Goal: Information Seeking & Learning: Compare options

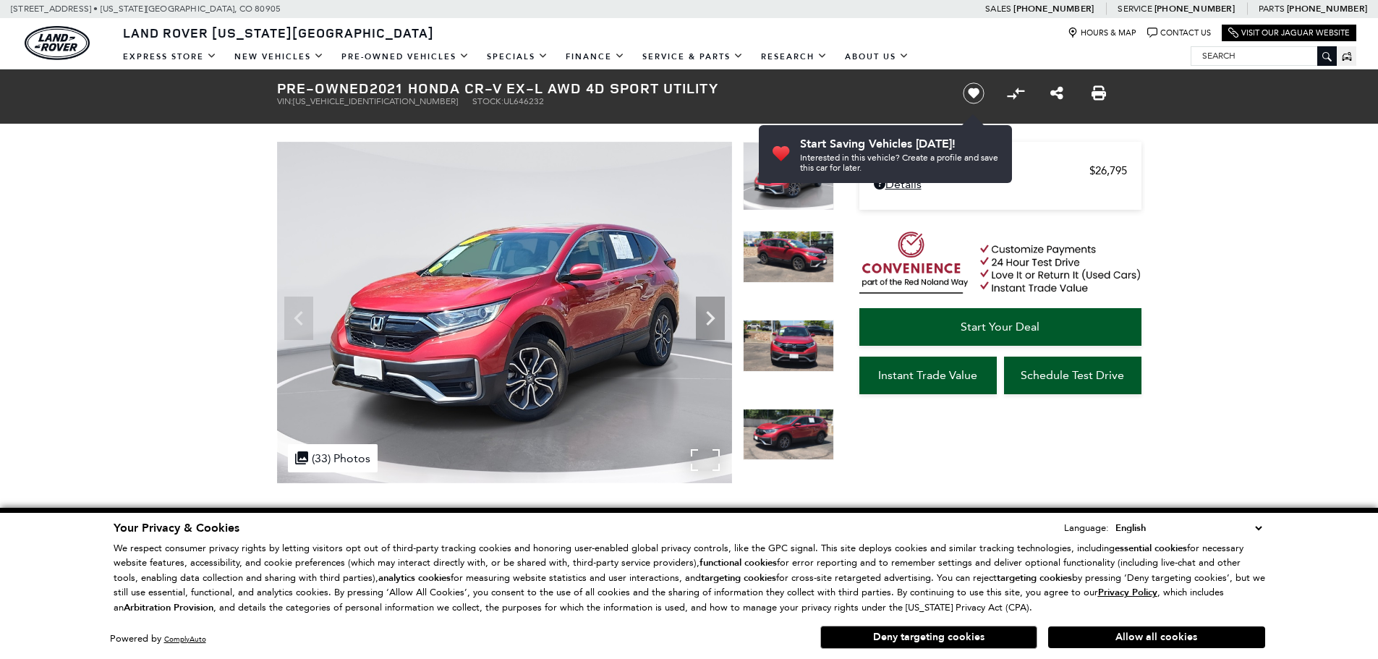
click at [342, 456] on div ".cls-1, .cls-3 { fill: #c50033; } .cls-1 { clip-rule: evenodd; } .cls-2 { clip-…" at bounding box center [333, 458] width 90 height 28
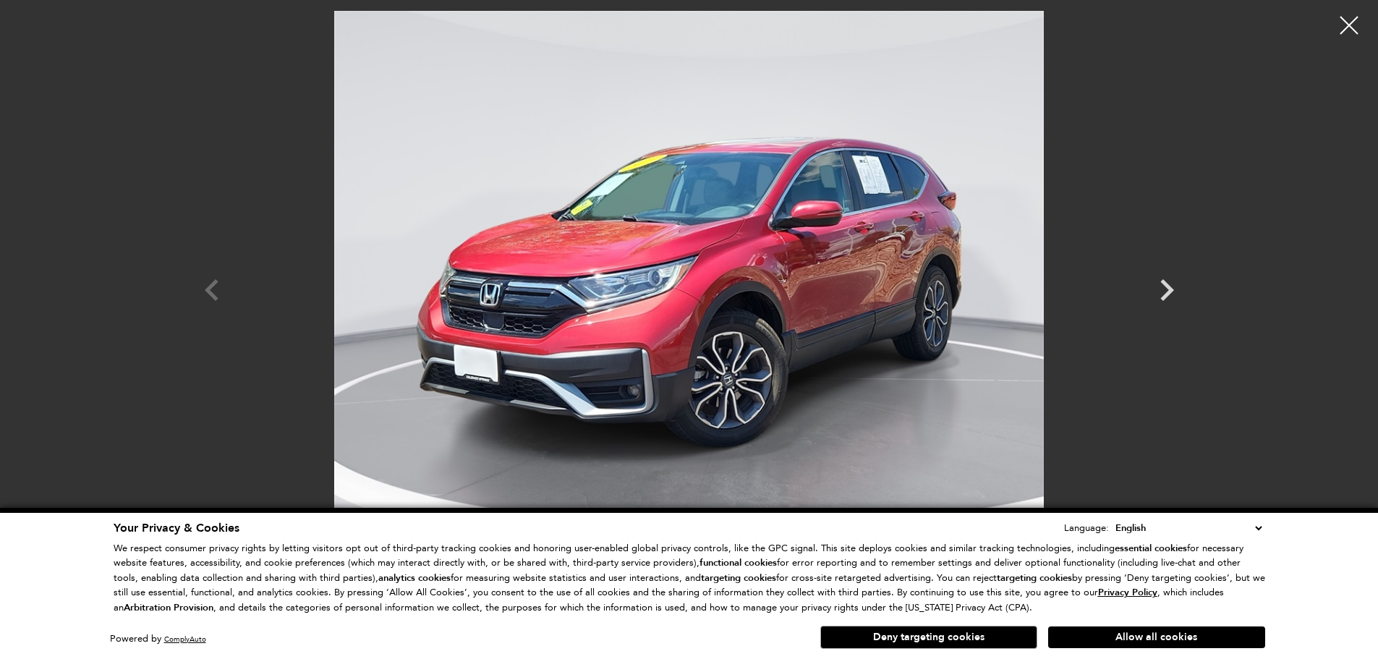
scroll to position [524, 0]
click at [1148, 279] on icon "Next" at bounding box center [1166, 289] width 43 height 43
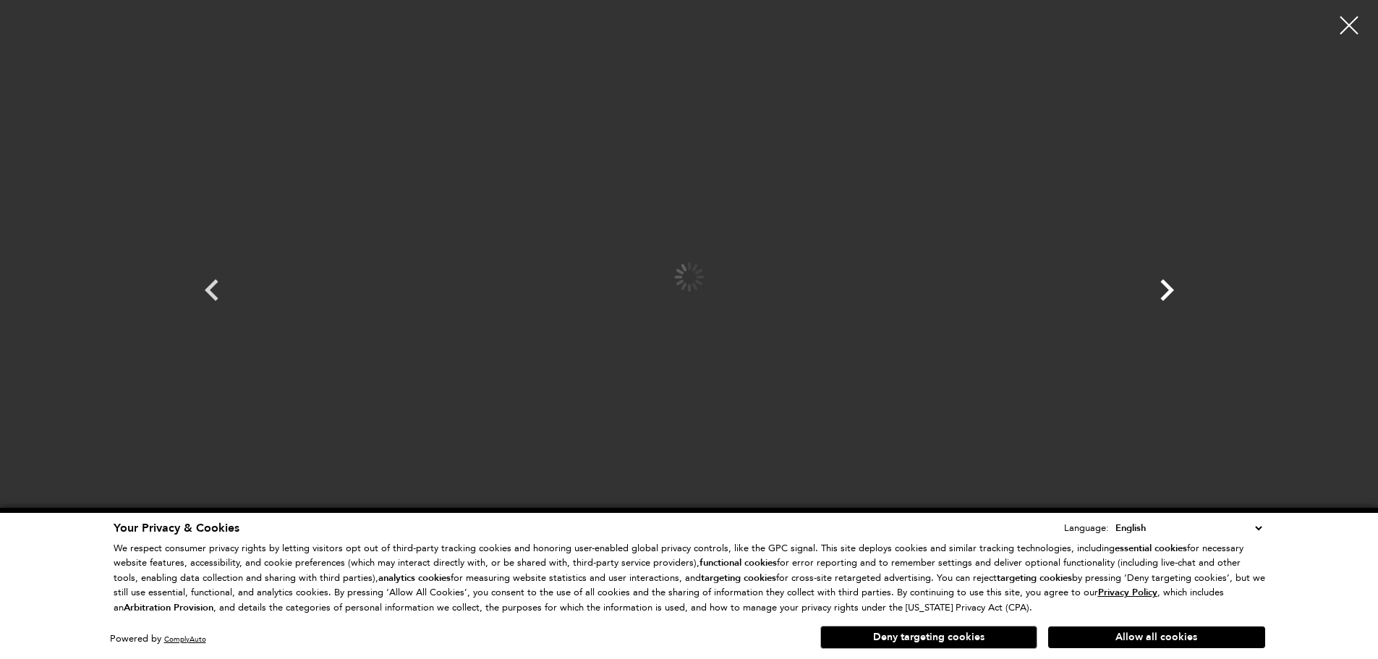
click at [1154, 279] on icon "Next" at bounding box center [1166, 289] width 43 height 43
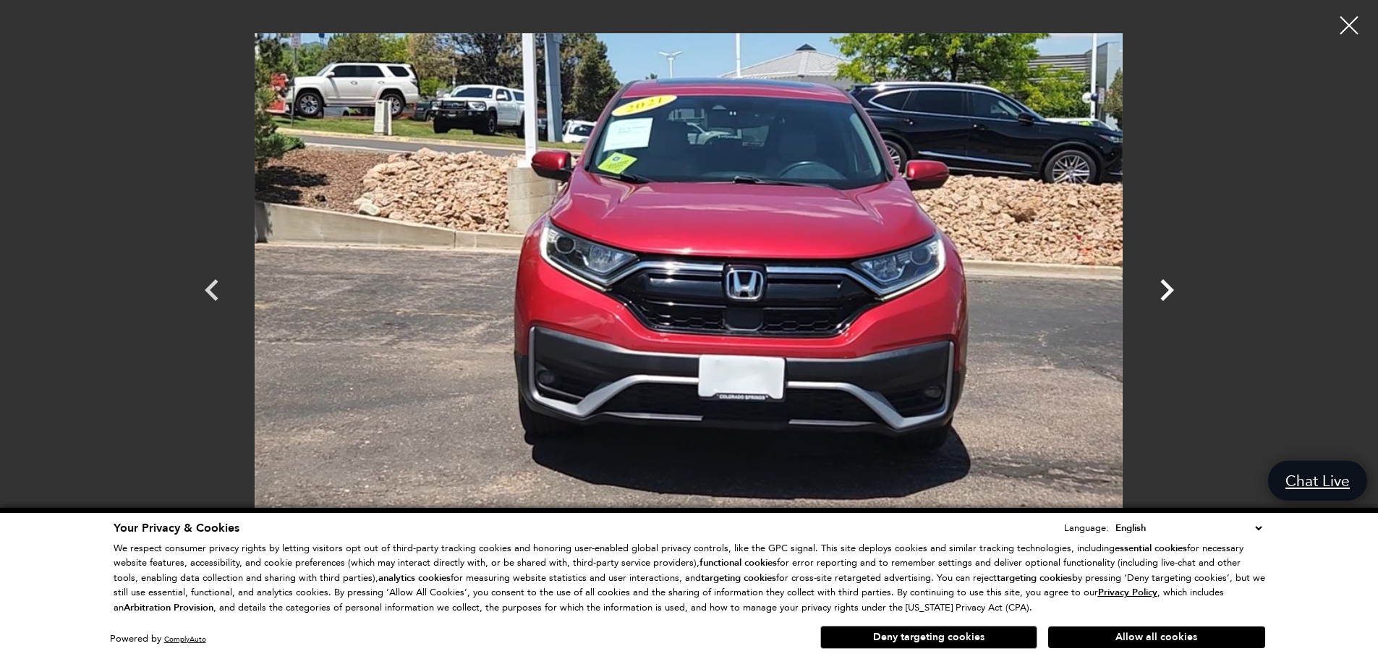
click at [1174, 283] on icon "Next" at bounding box center [1166, 289] width 43 height 43
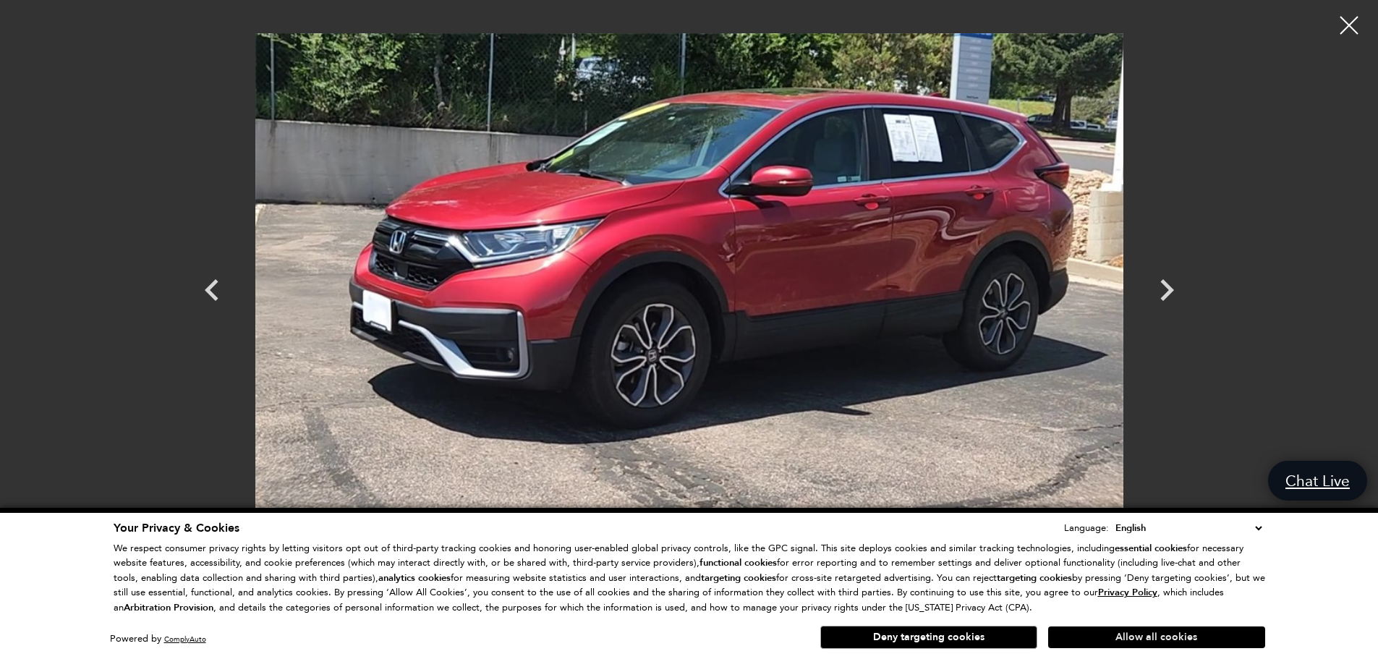
click at [1085, 644] on button "Allow all cookies" at bounding box center [1156, 637] width 217 height 22
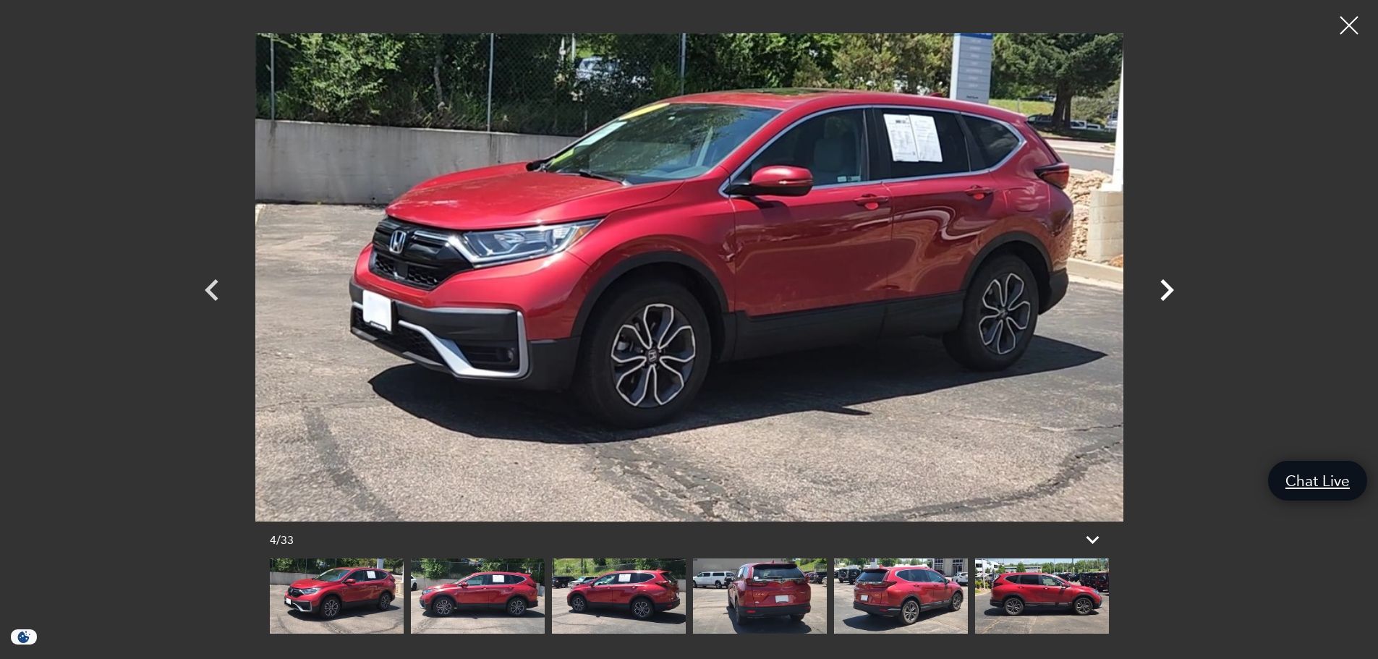
click at [1171, 288] on icon "Next" at bounding box center [1166, 289] width 43 height 43
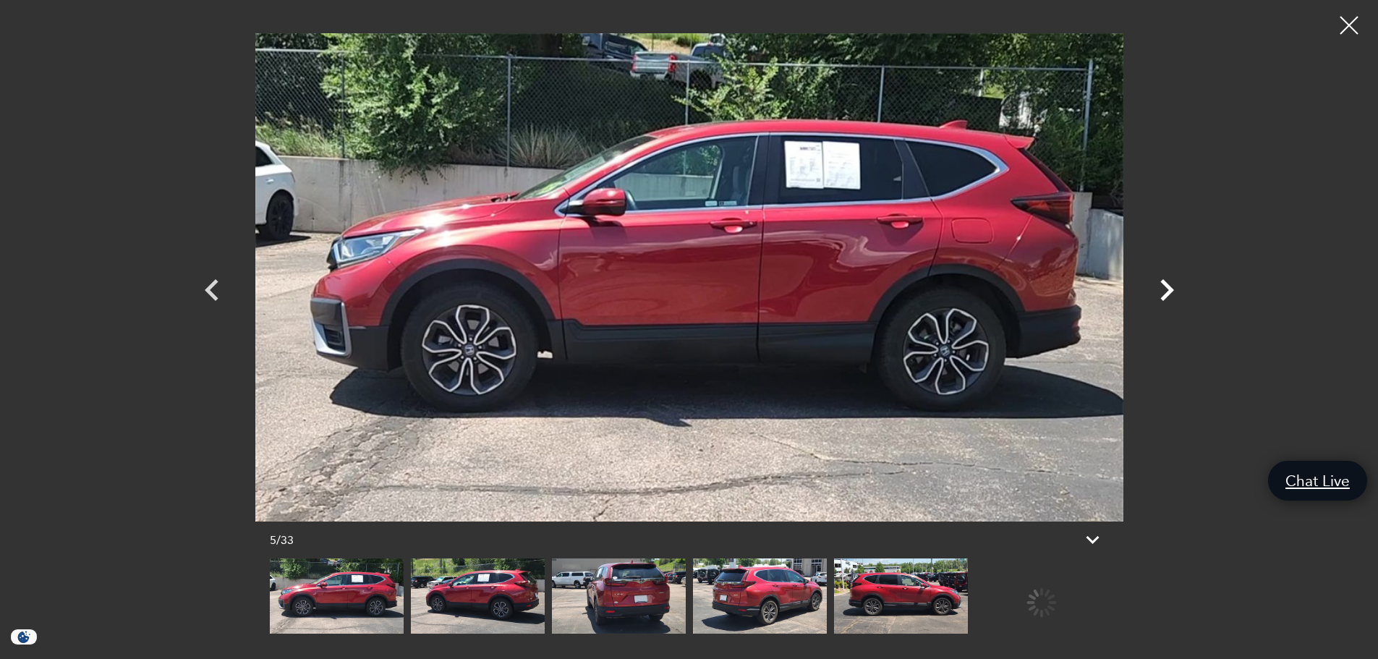
click at [1171, 288] on icon "Next" at bounding box center [1167, 290] width 14 height 22
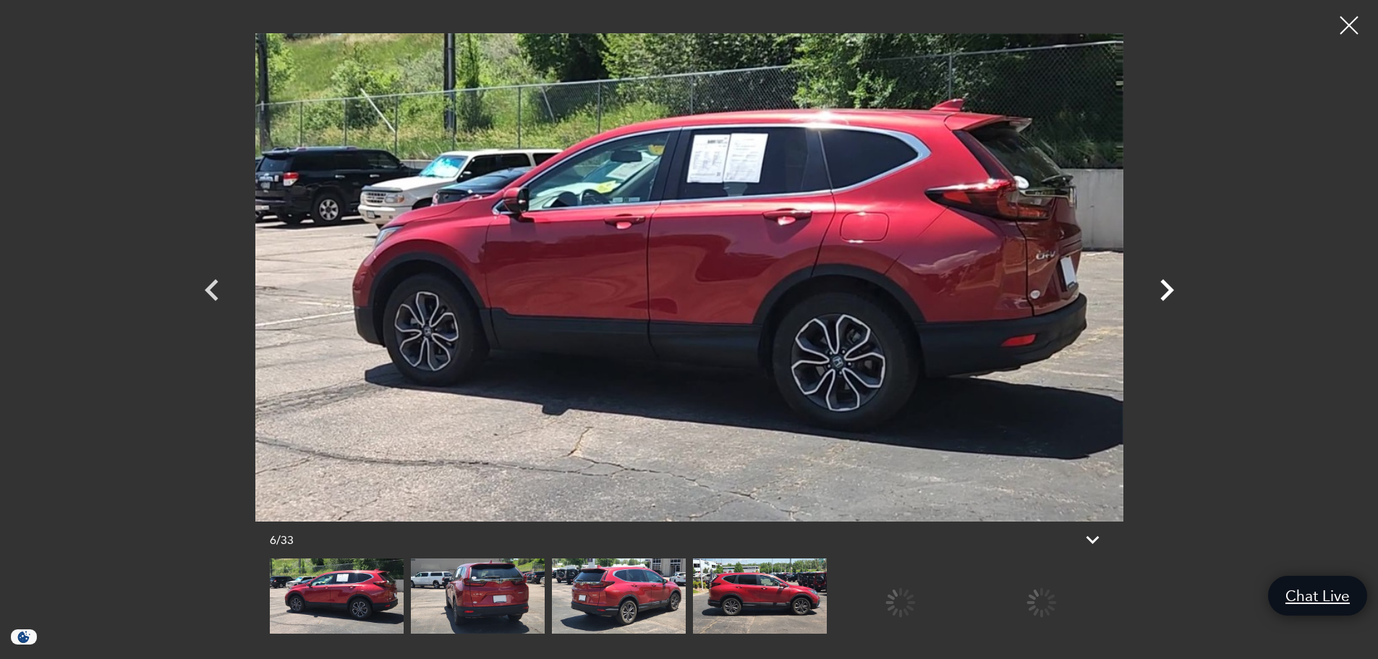
click at [1171, 288] on icon "Next" at bounding box center [1167, 290] width 14 height 22
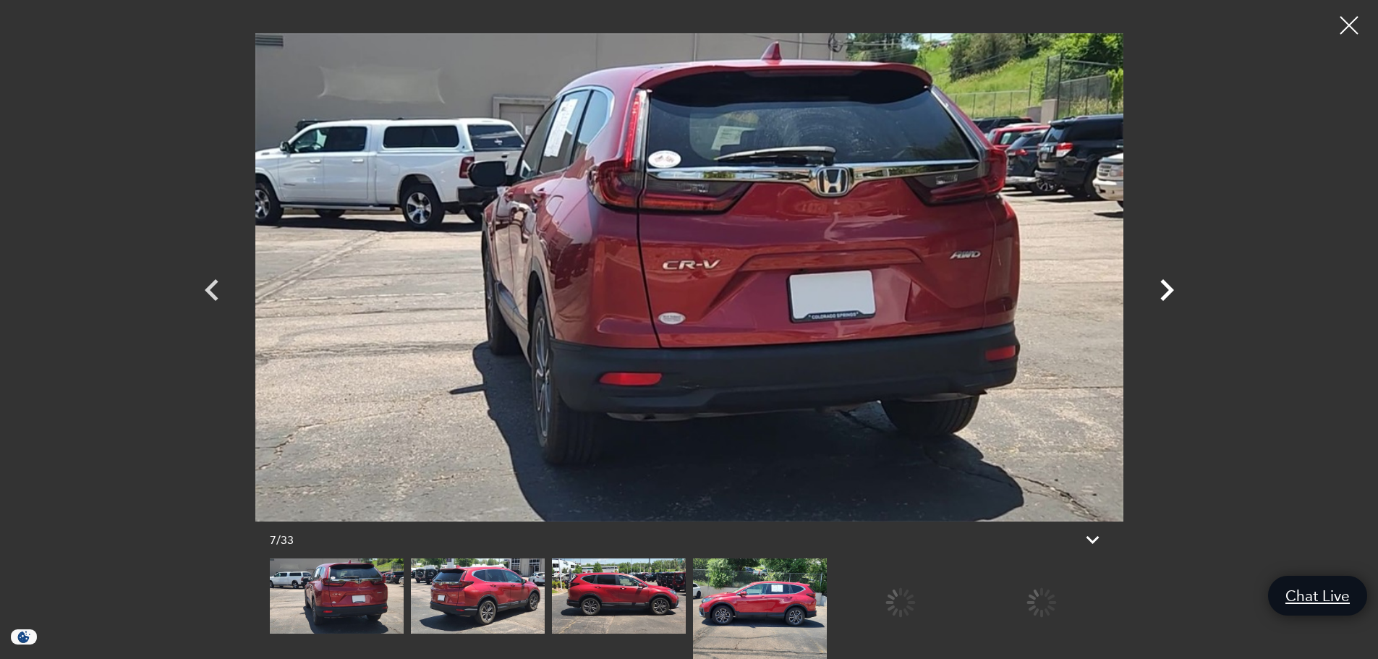
click at [1171, 288] on icon "Next" at bounding box center [1167, 290] width 14 height 22
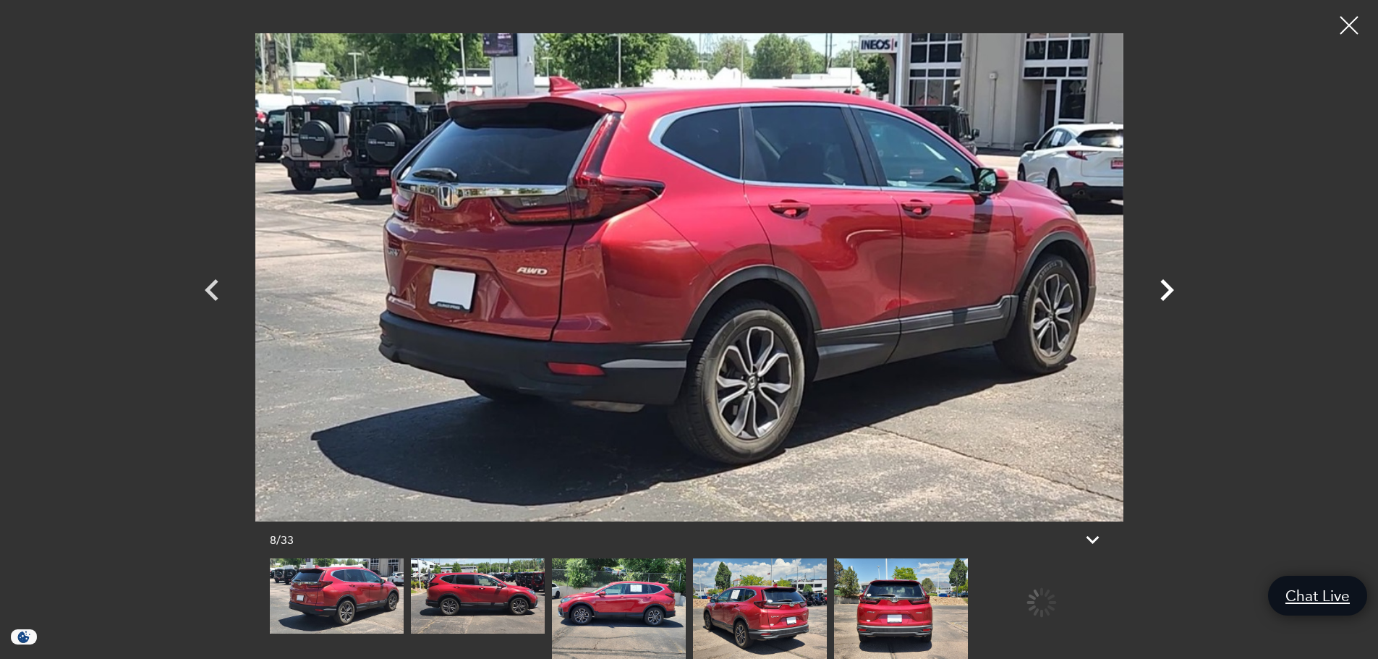
click at [1171, 288] on icon "Next" at bounding box center [1167, 290] width 14 height 22
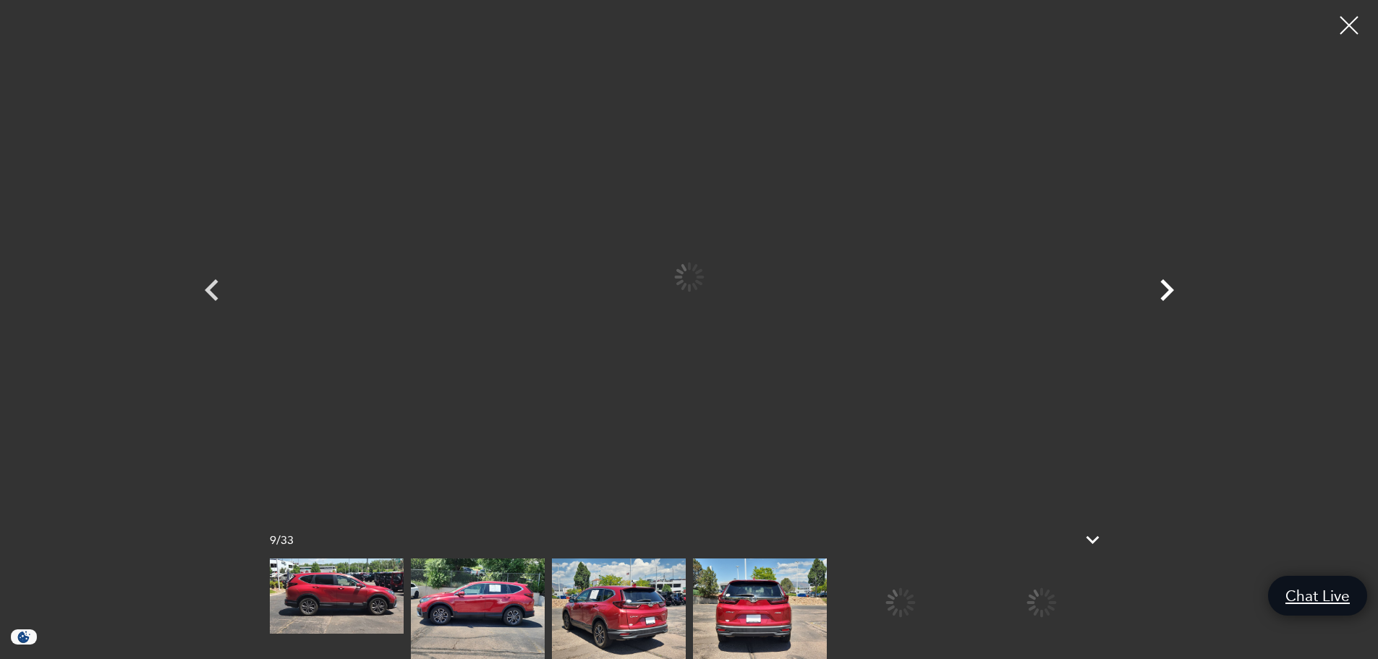
click at [1171, 288] on icon "Next" at bounding box center [1167, 290] width 14 height 22
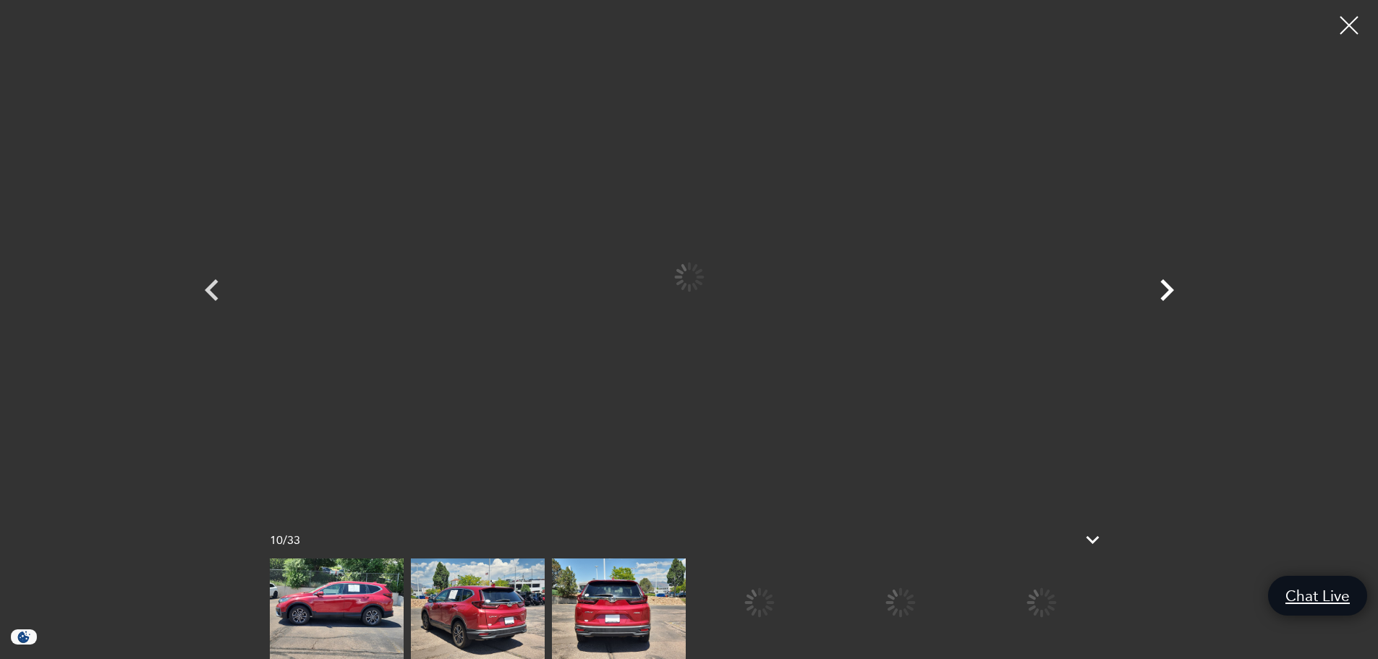
click at [1171, 288] on icon "Next" at bounding box center [1167, 290] width 14 height 22
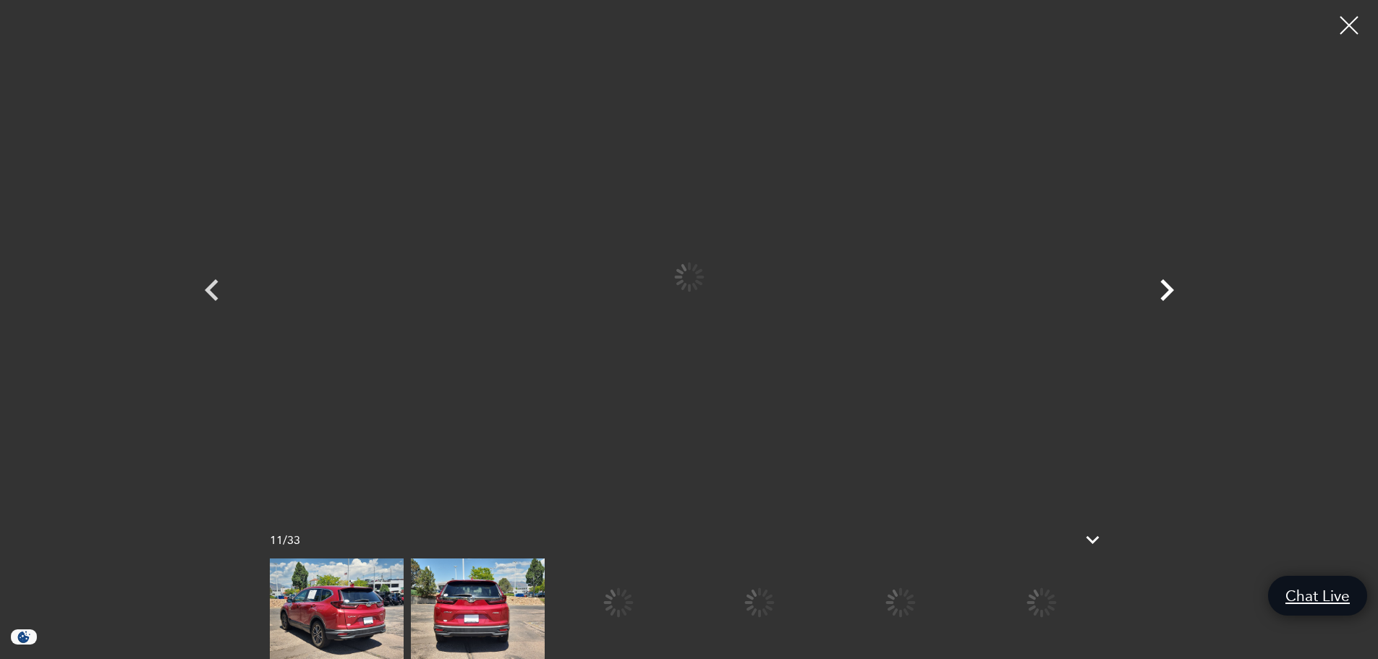
click at [1171, 288] on icon "Next" at bounding box center [1167, 290] width 14 height 22
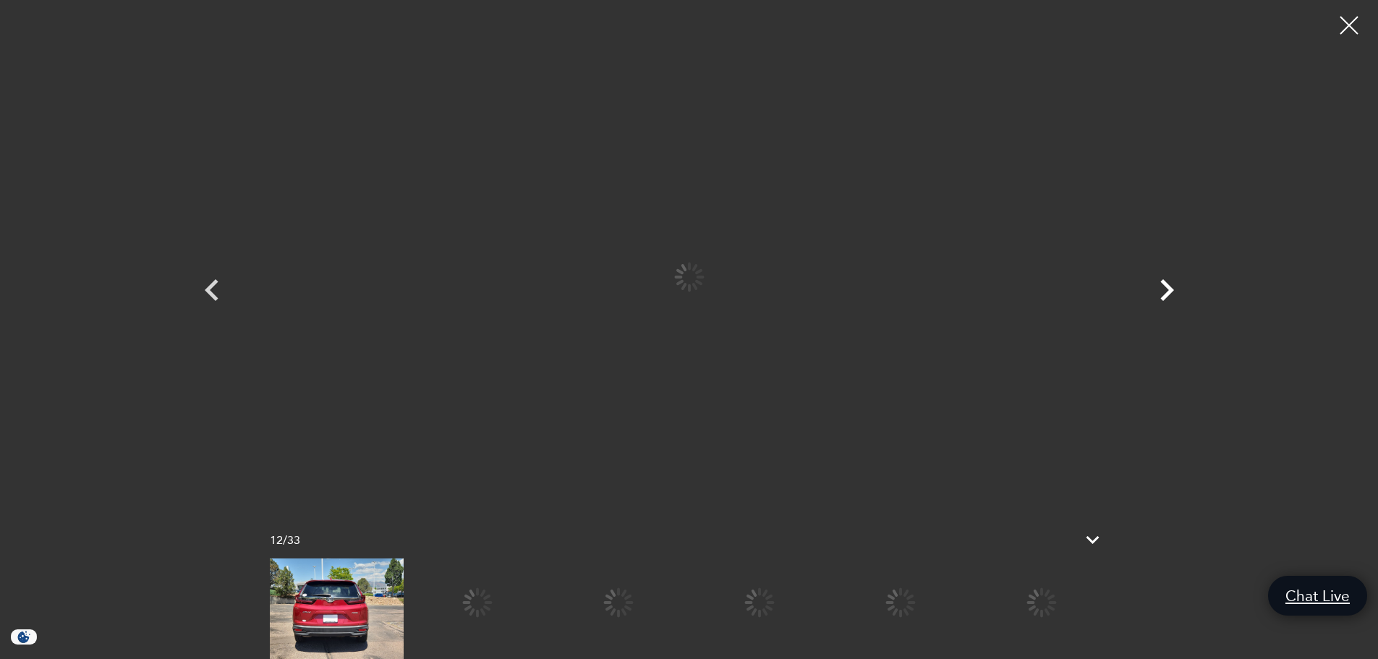
click at [1171, 288] on icon "Next" at bounding box center [1167, 290] width 14 height 22
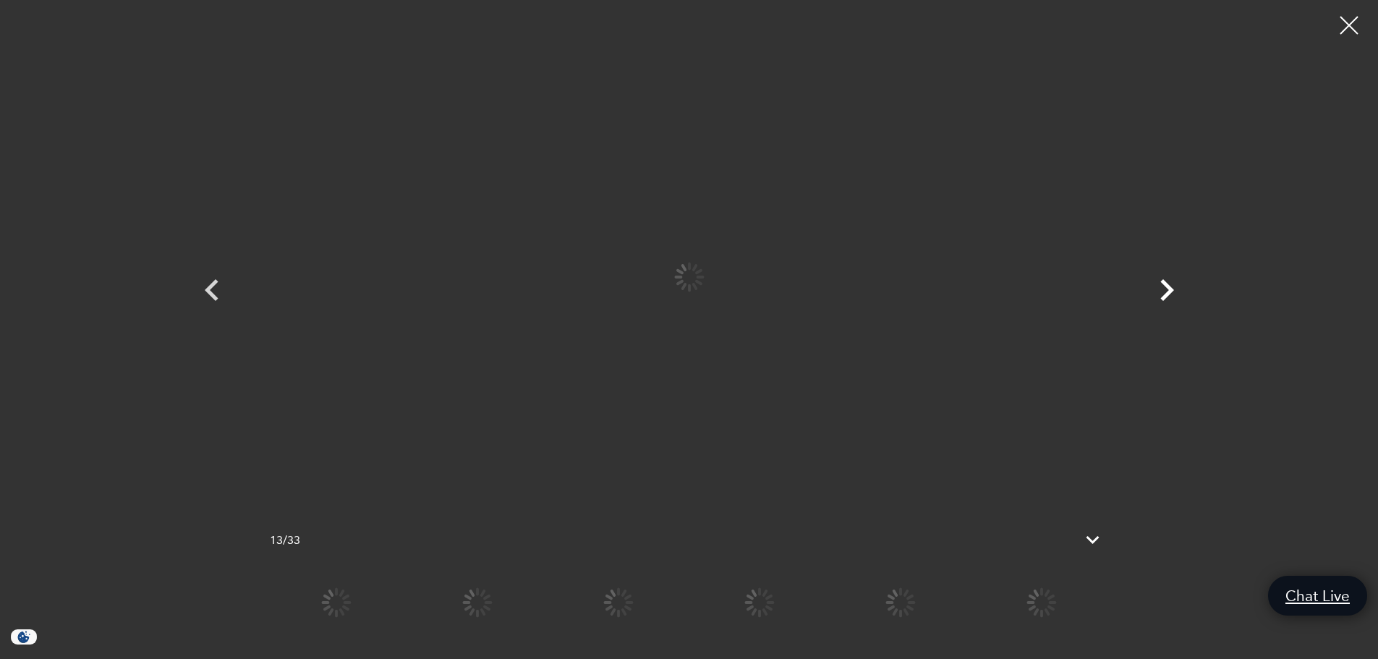
click at [1171, 288] on icon "Next" at bounding box center [1167, 290] width 14 height 22
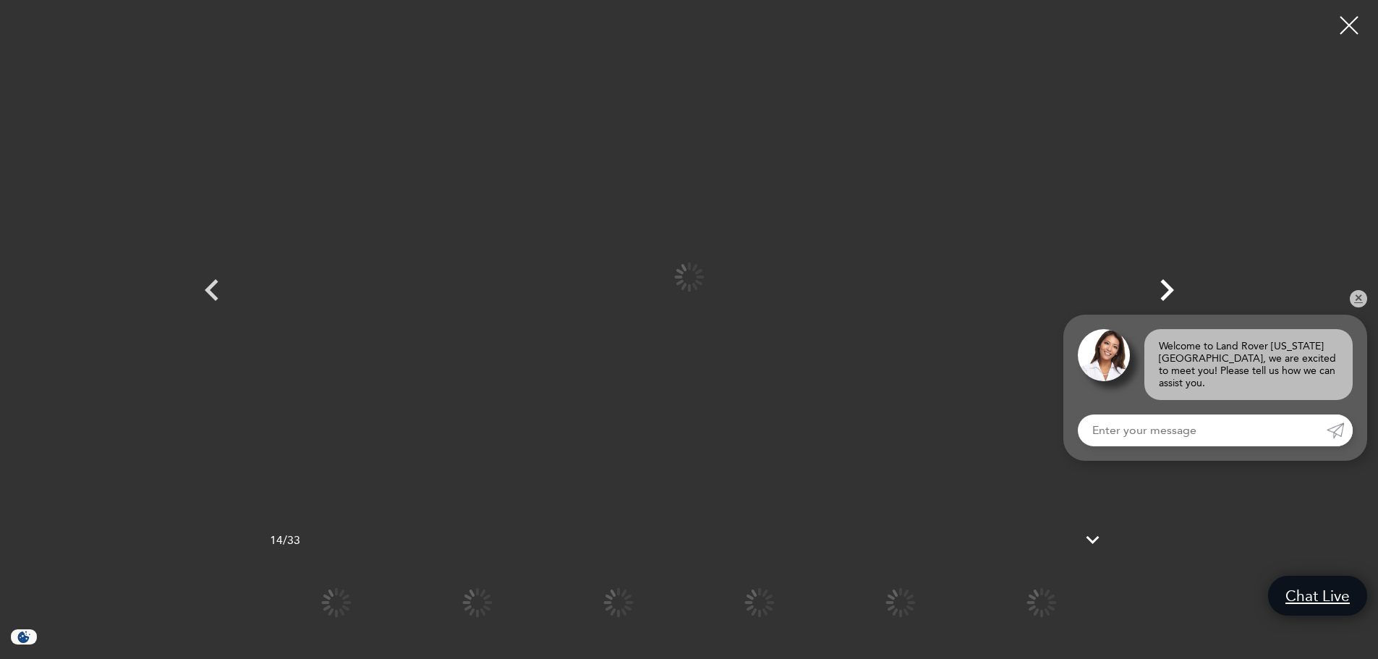
click at [1171, 292] on icon "Next" at bounding box center [1166, 289] width 43 height 43
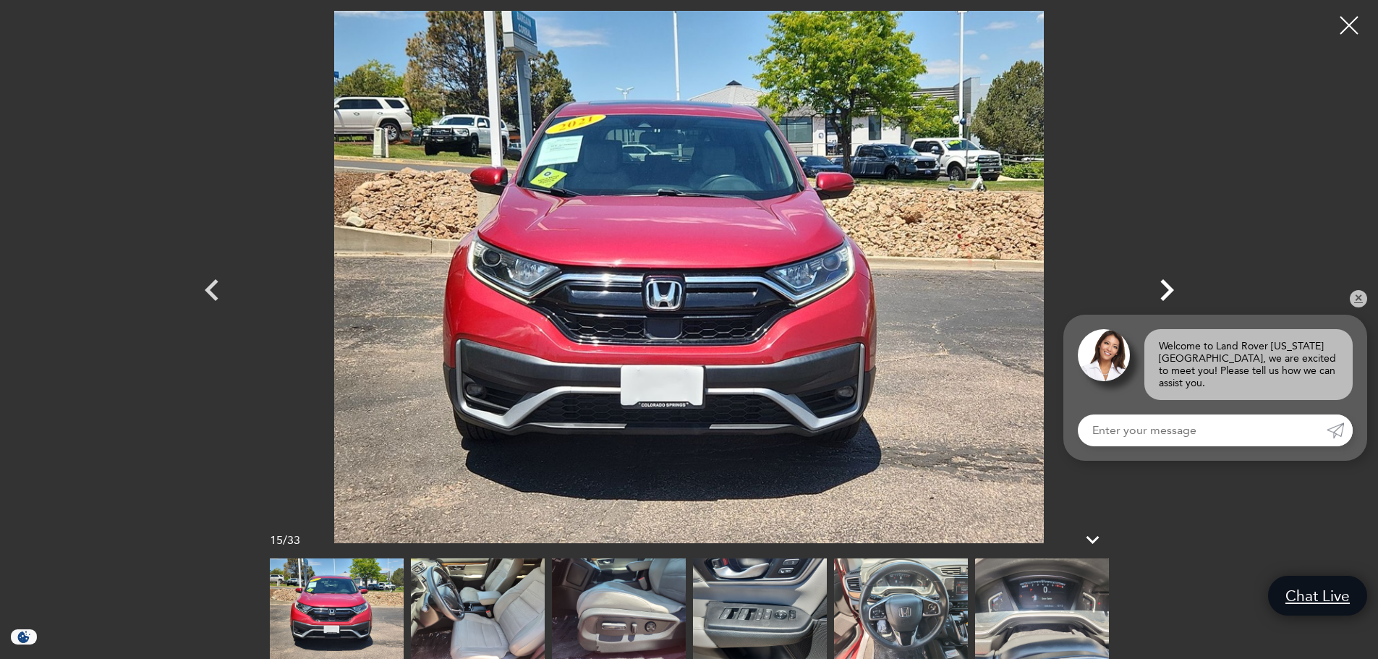
click at [1169, 291] on icon "Next" at bounding box center [1167, 290] width 14 height 22
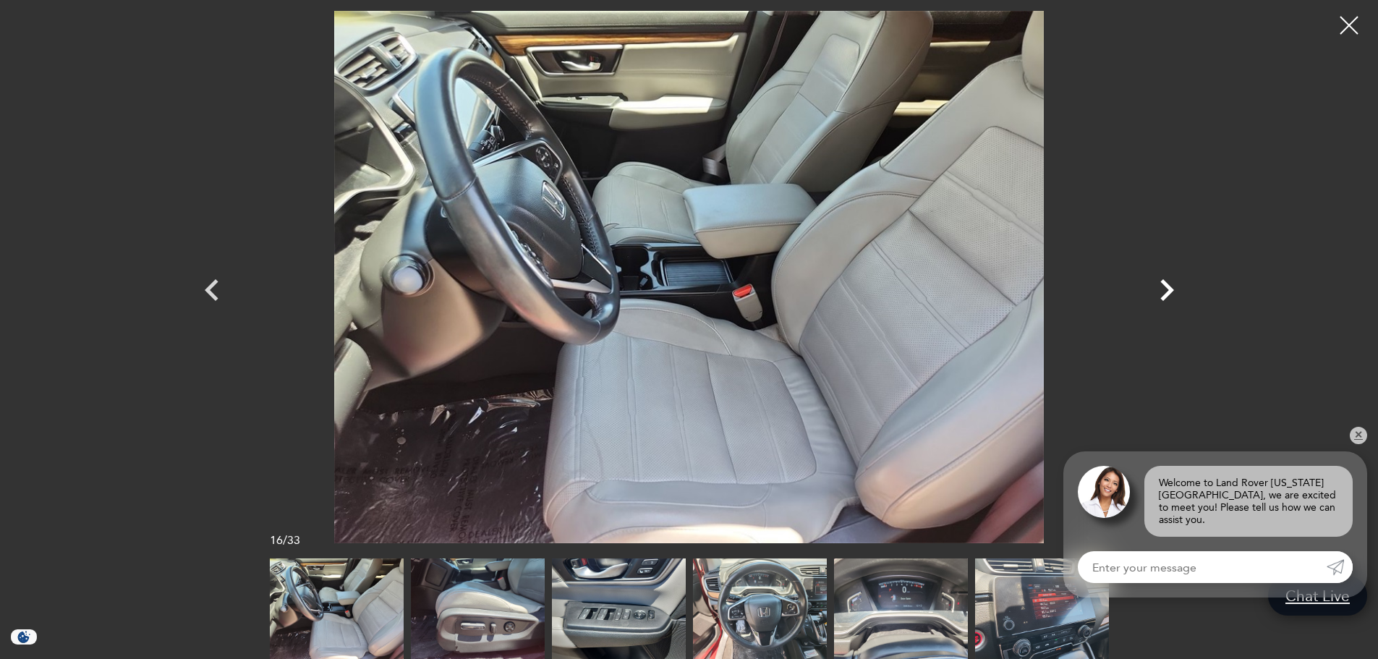
click at [1162, 283] on icon "Next" at bounding box center [1167, 290] width 14 height 22
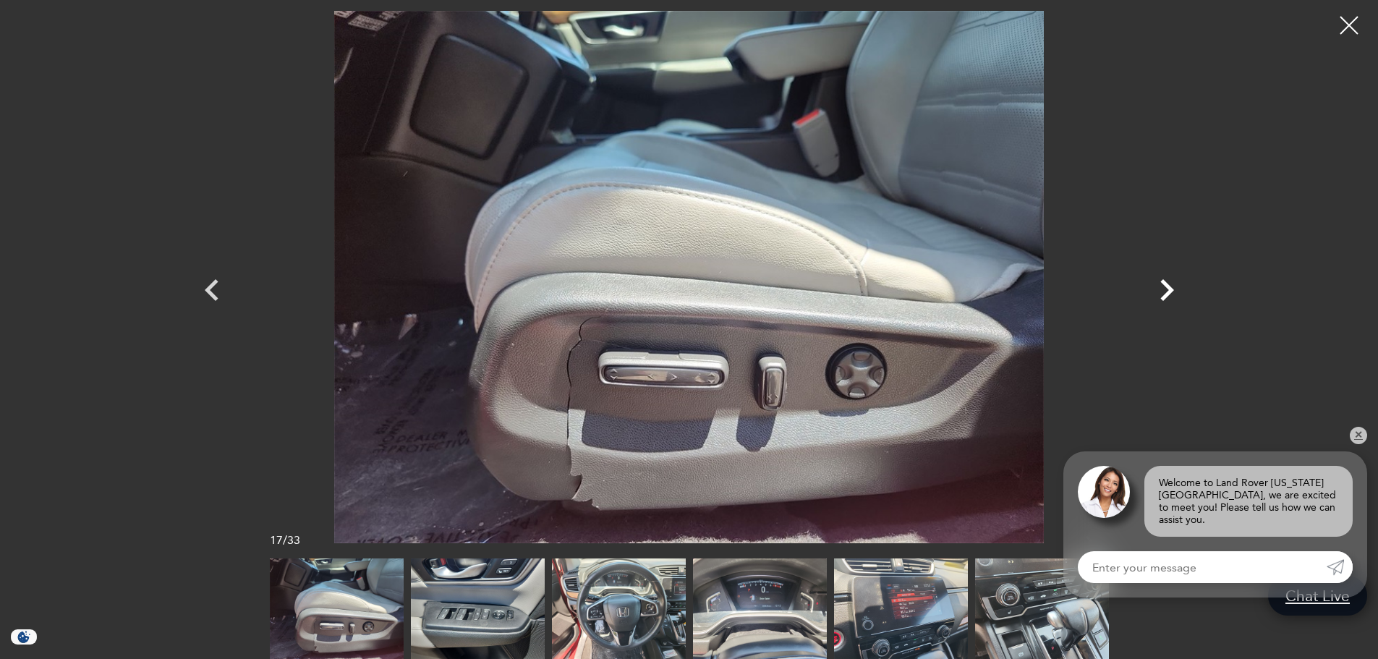
click at [1162, 283] on icon "Next" at bounding box center [1167, 290] width 14 height 22
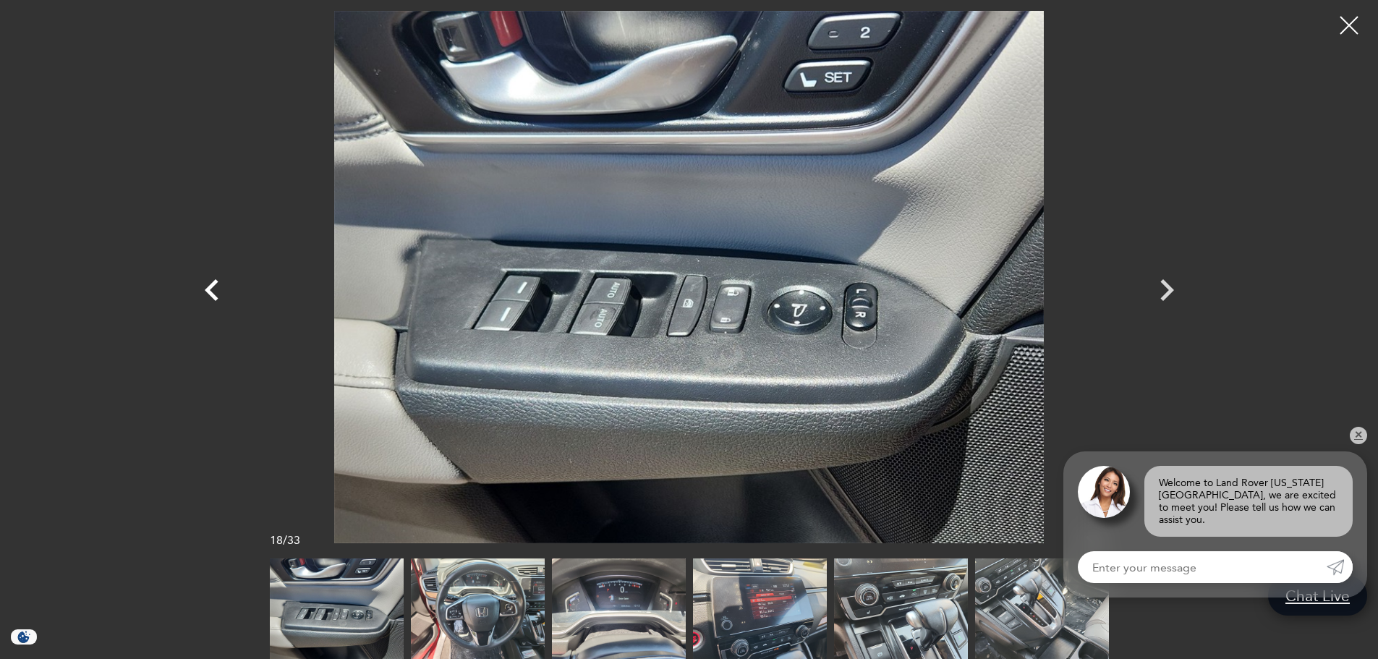
click at [195, 291] on icon "Previous" at bounding box center [211, 289] width 43 height 43
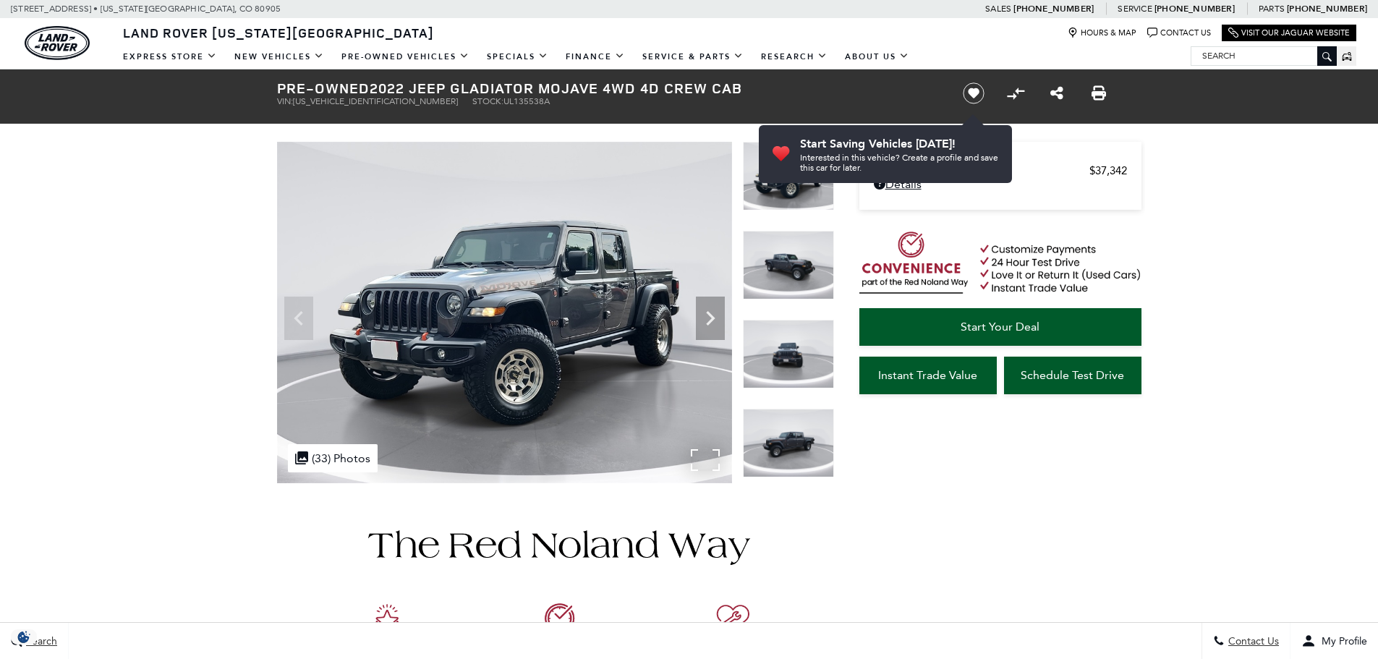
click at [343, 452] on div ".cls-1, .cls-3 { fill: #c50033; } .cls-1 { clip-rule: evenodd; } .cls-2 { clip-…" at bounding box center [333, 458] width 90 height 28
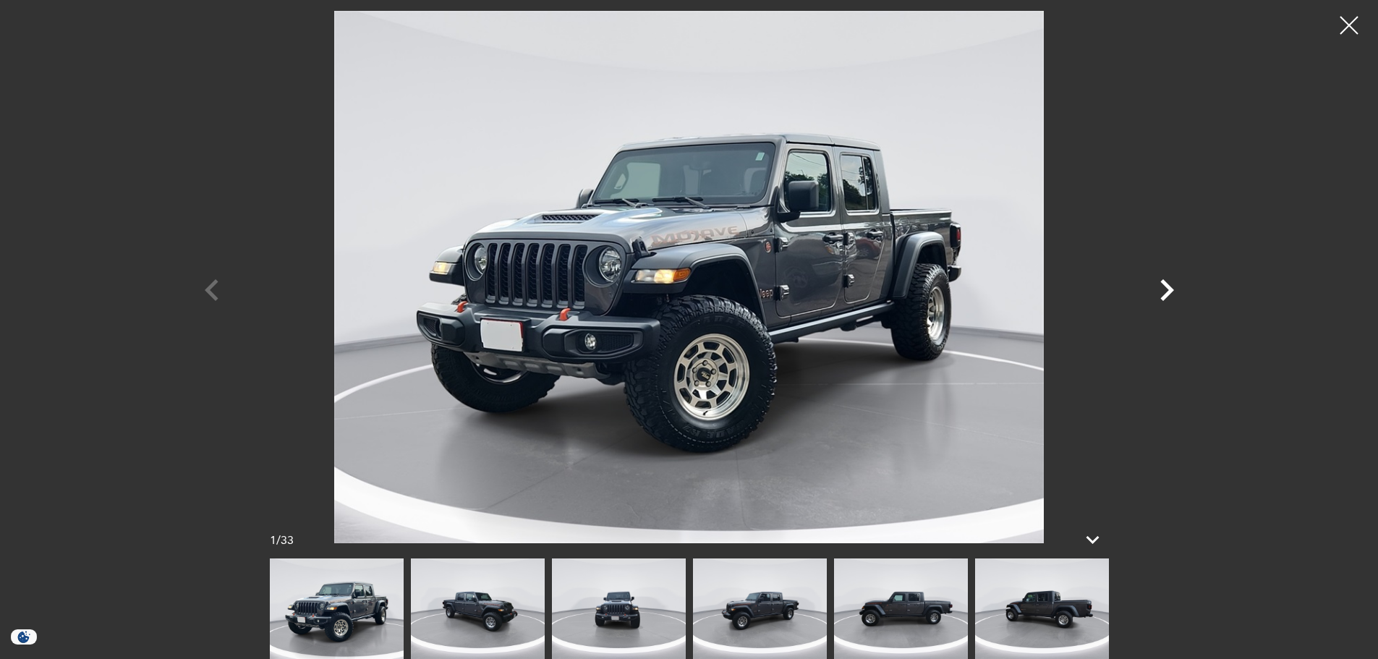
click at [1168, 286] on icon "Next" at bounding box center [1167, 290] width 14 height 22
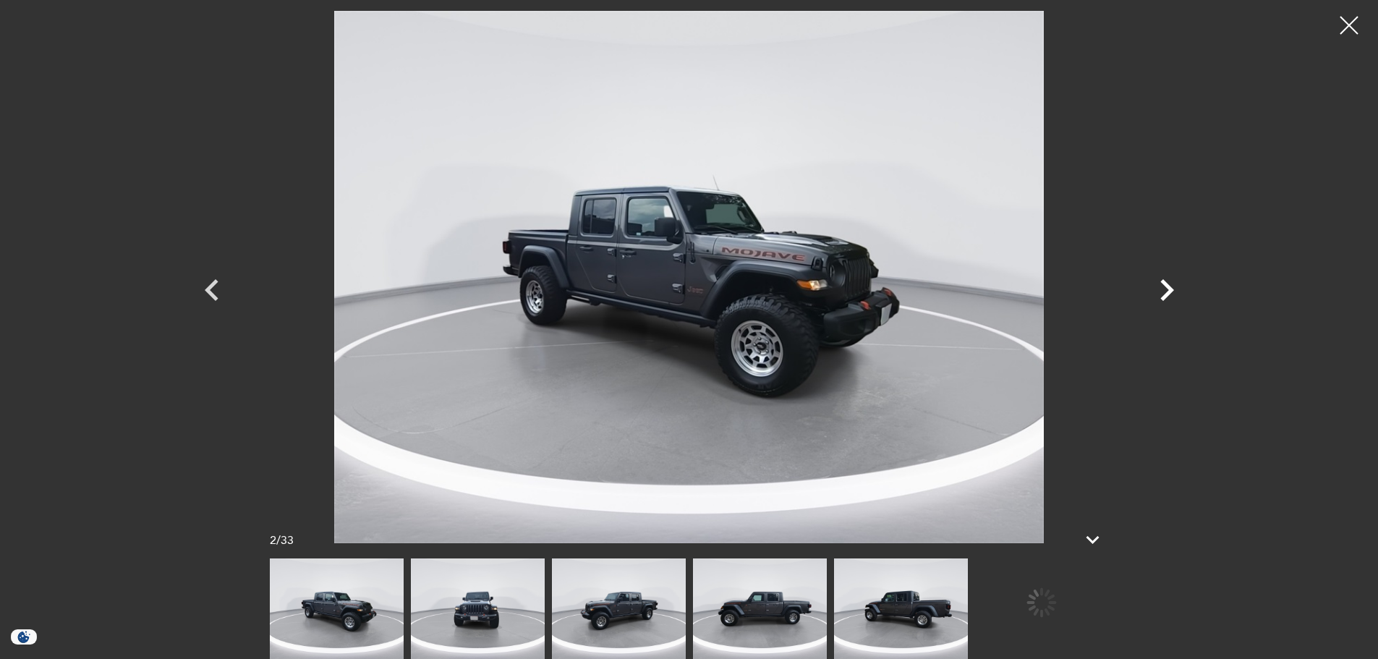
click at [1168, 286] on icon "Next" at bounding box center [1167, 290] width 14 height 22
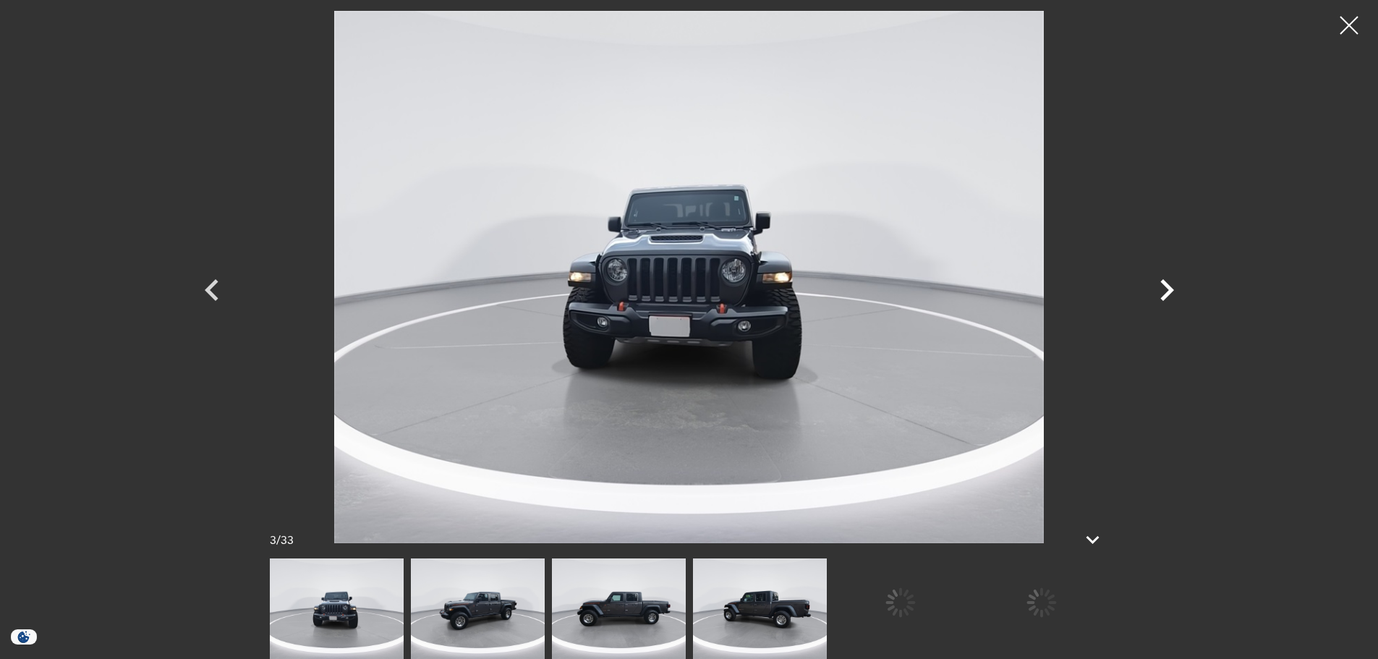
click at [1164, 289] on icon "Next" at bounding box center [1166, 289] width 43 height 43
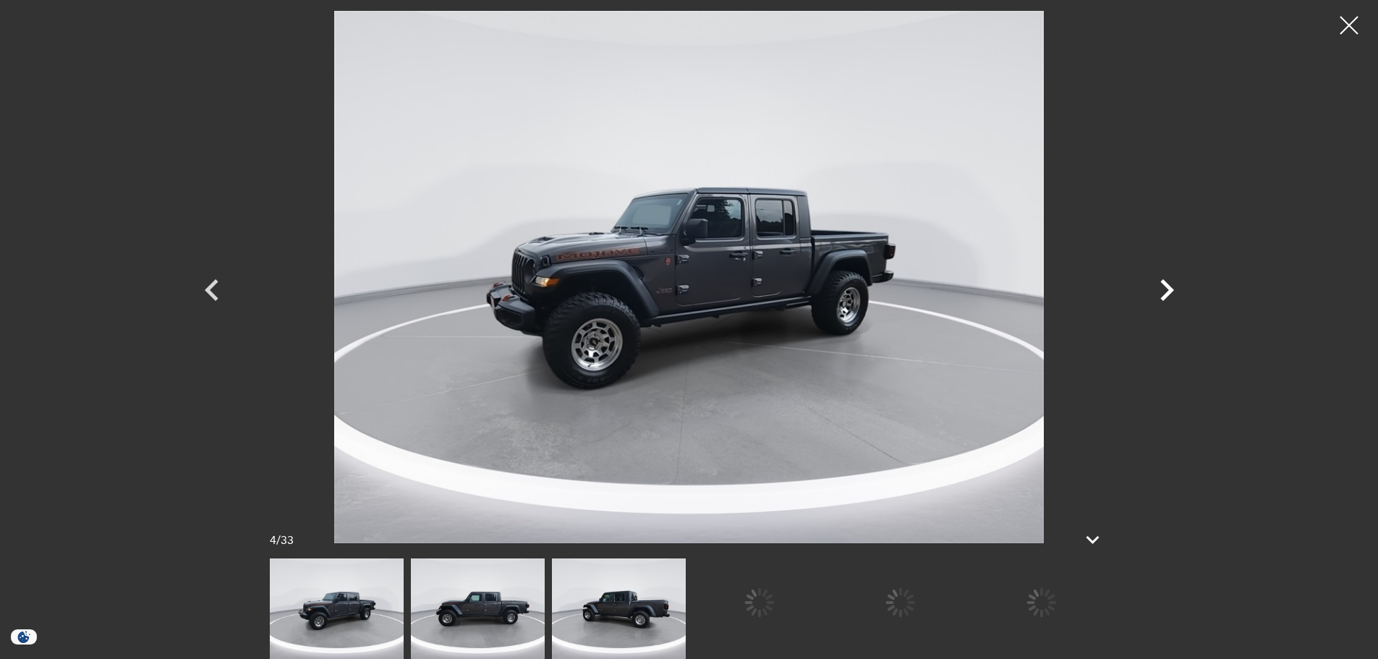
click at [1164, 289] on icon "Next" at bounding box center [1166, 289] width 43 height 43
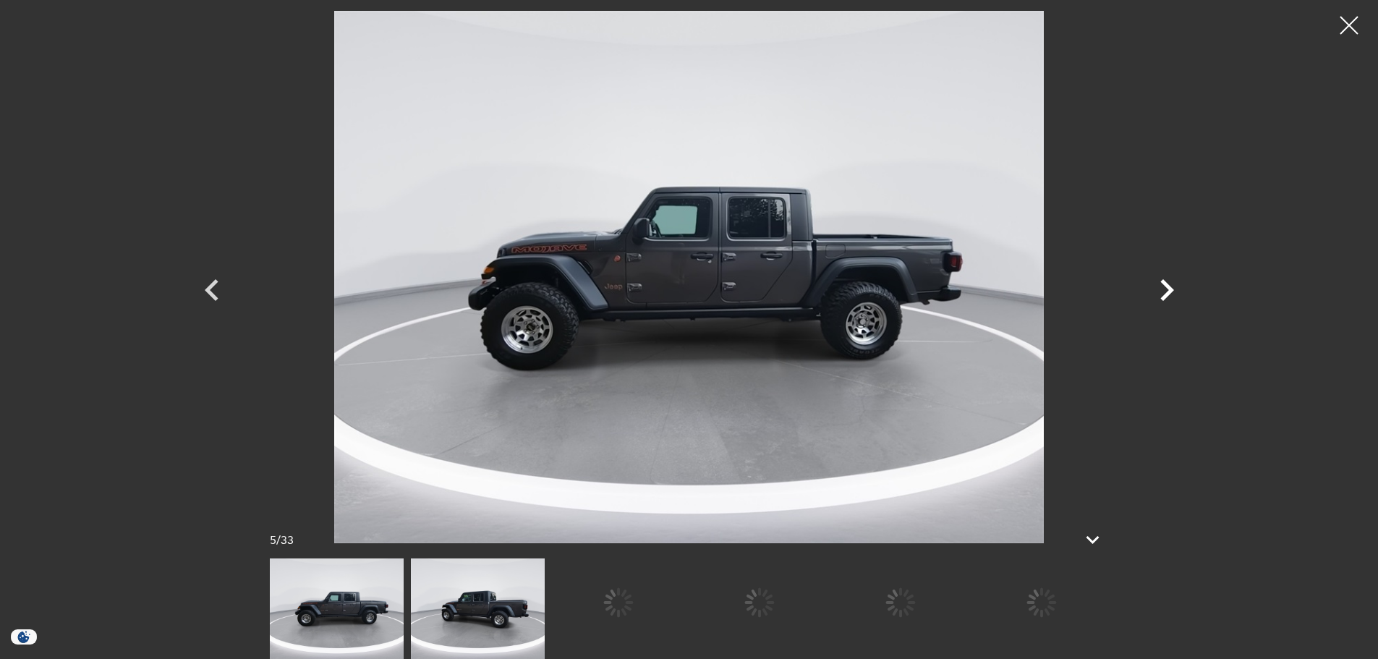
click at [1164, 289] on icon "Next" at bounding box center [1166, 289] width 43 height 43
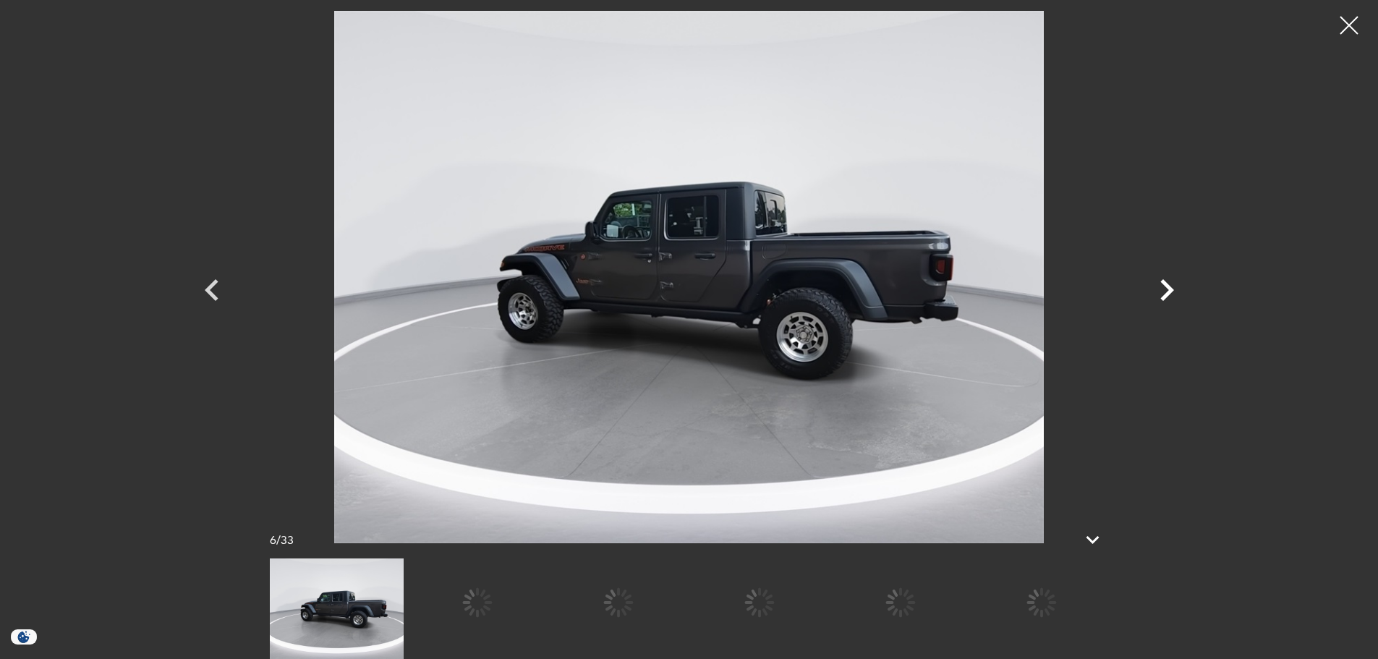
click at [1164, 289] on icon "Next" at bounding box center [1166, 289] width 43 height 43
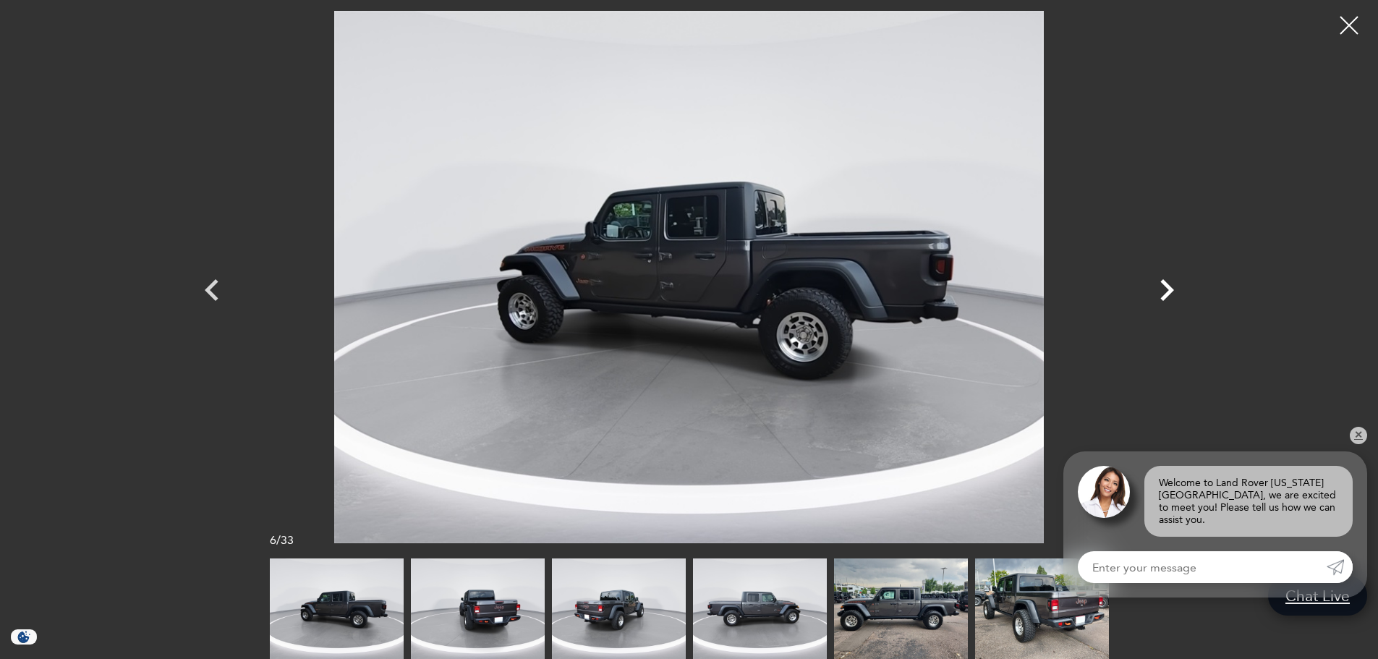
click at [1168, 283] on icon "Next" at bounding box center [1166, 289] width 43 height 43
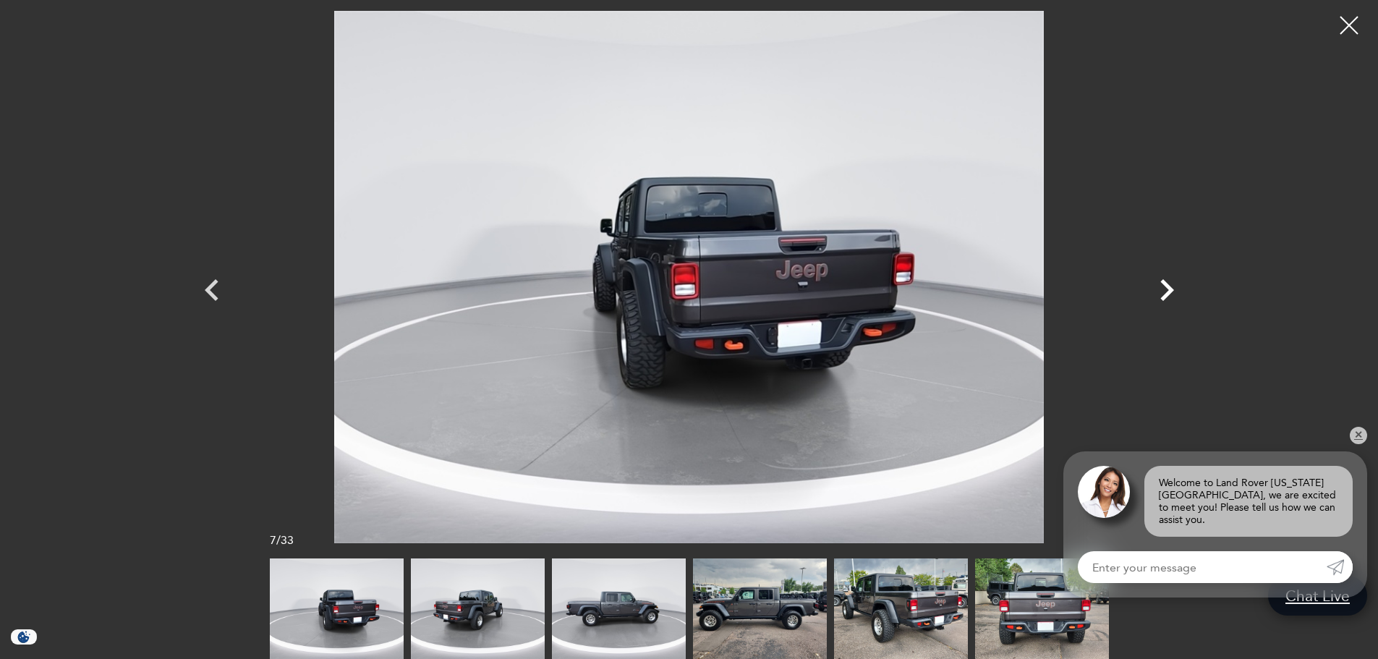
click at [1168, 283] on icon "Next" at bounding box center [1166, 289] width 43 height 43
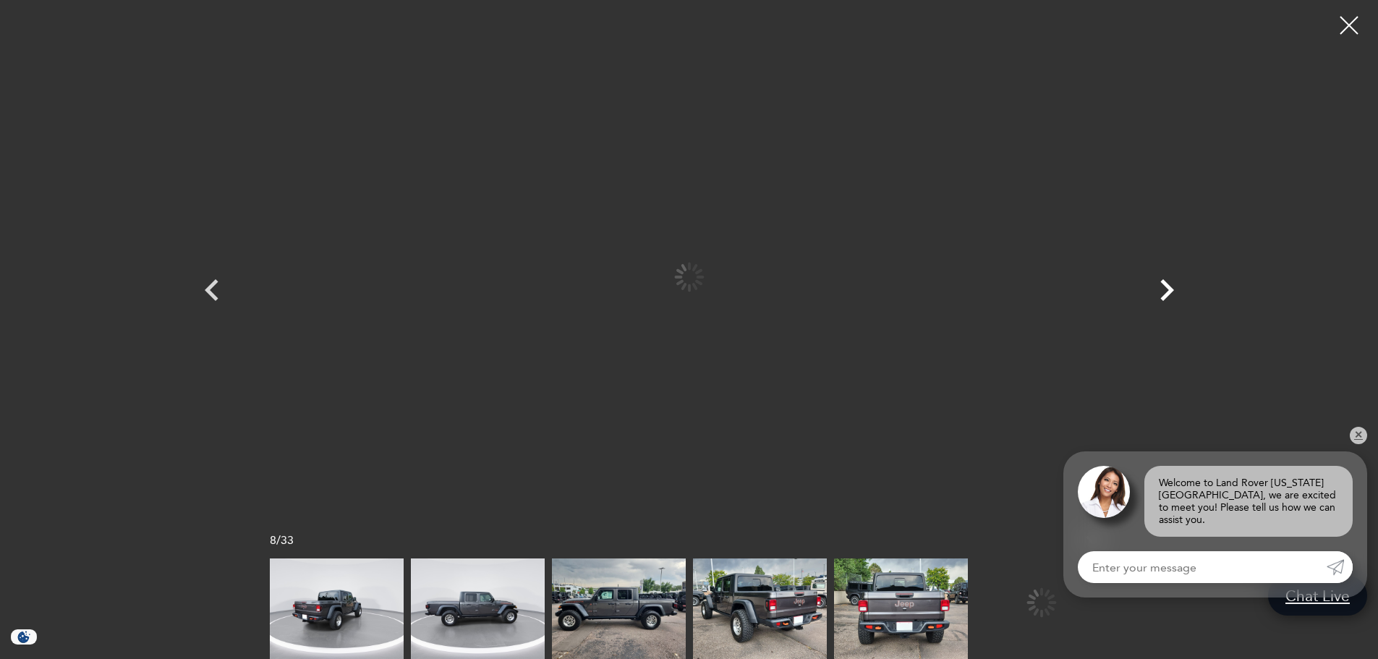
click at [1168, 283] on icon "Next" at bounding box center [1166, 289] width 43 height 43
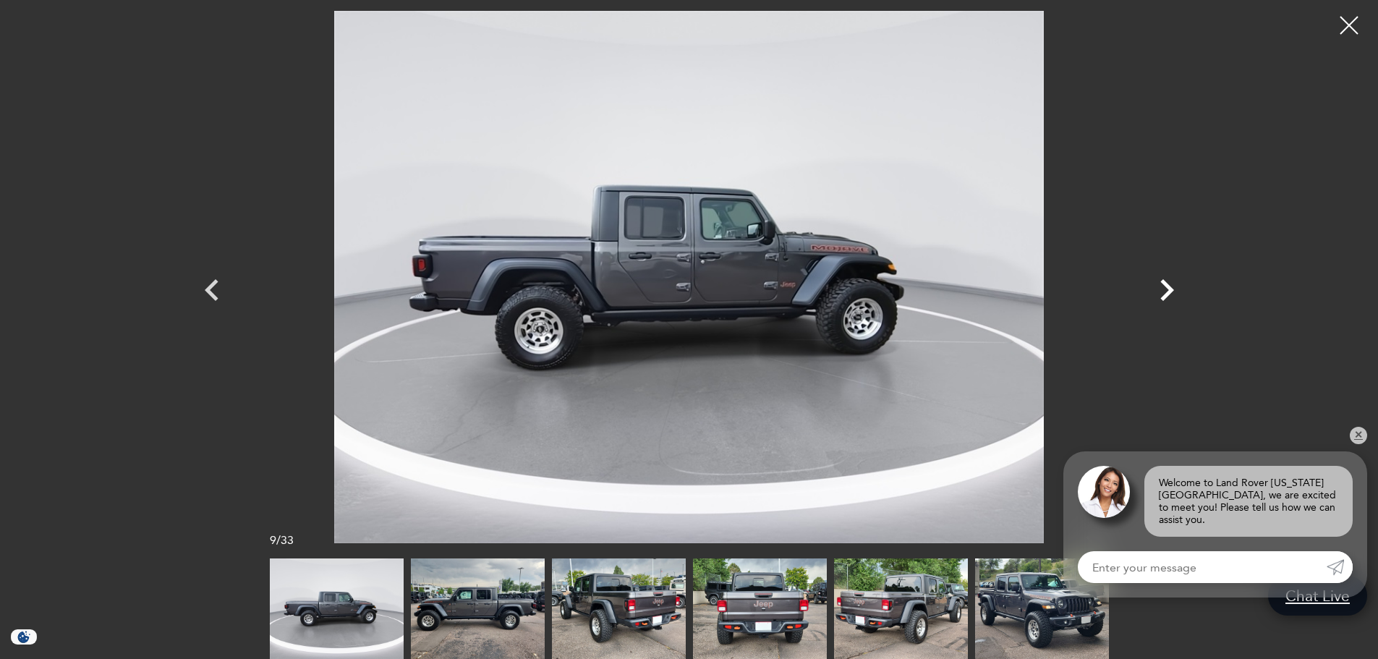
click at [1174, 293] on icon "Next" at bounding box center [1166, 289] width 43 height 43
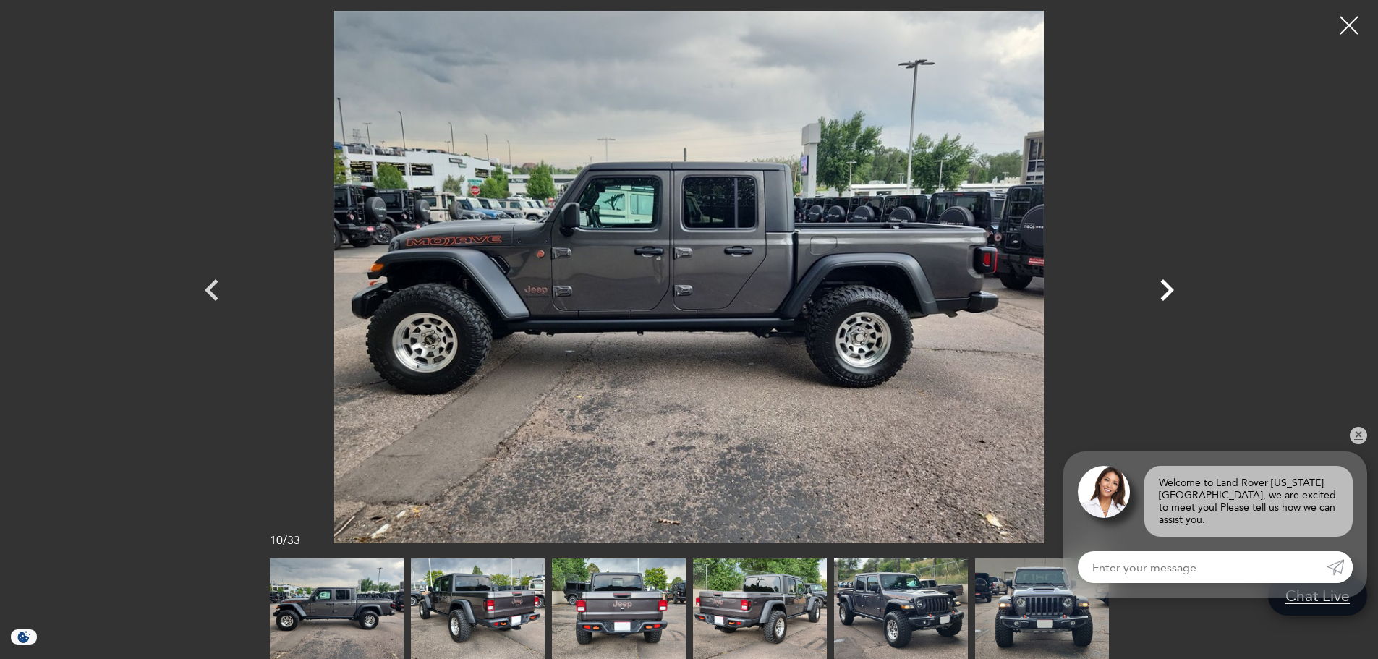
click at [1174, 292] on icon "Next" at bounding box center [1166, 289] width 43 height 43
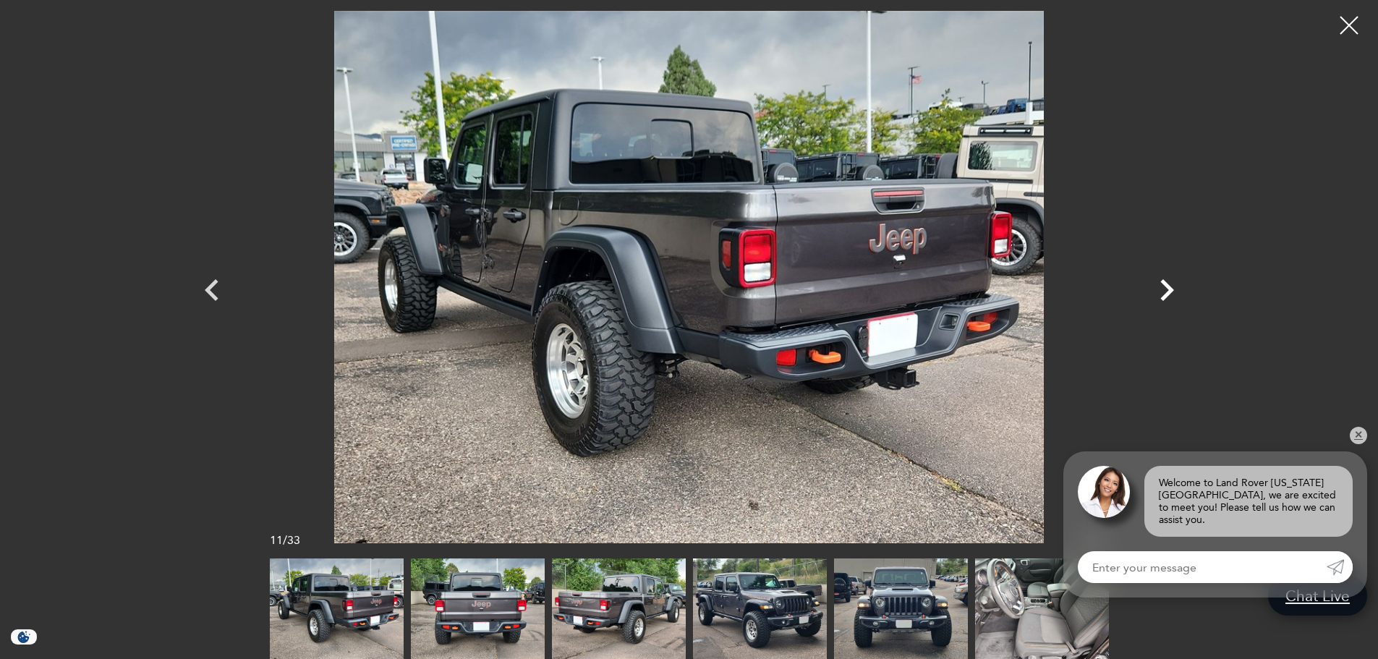
click at [1174, 292] on icon "Next" at bounding box center [1166, 289] width 43 height 43
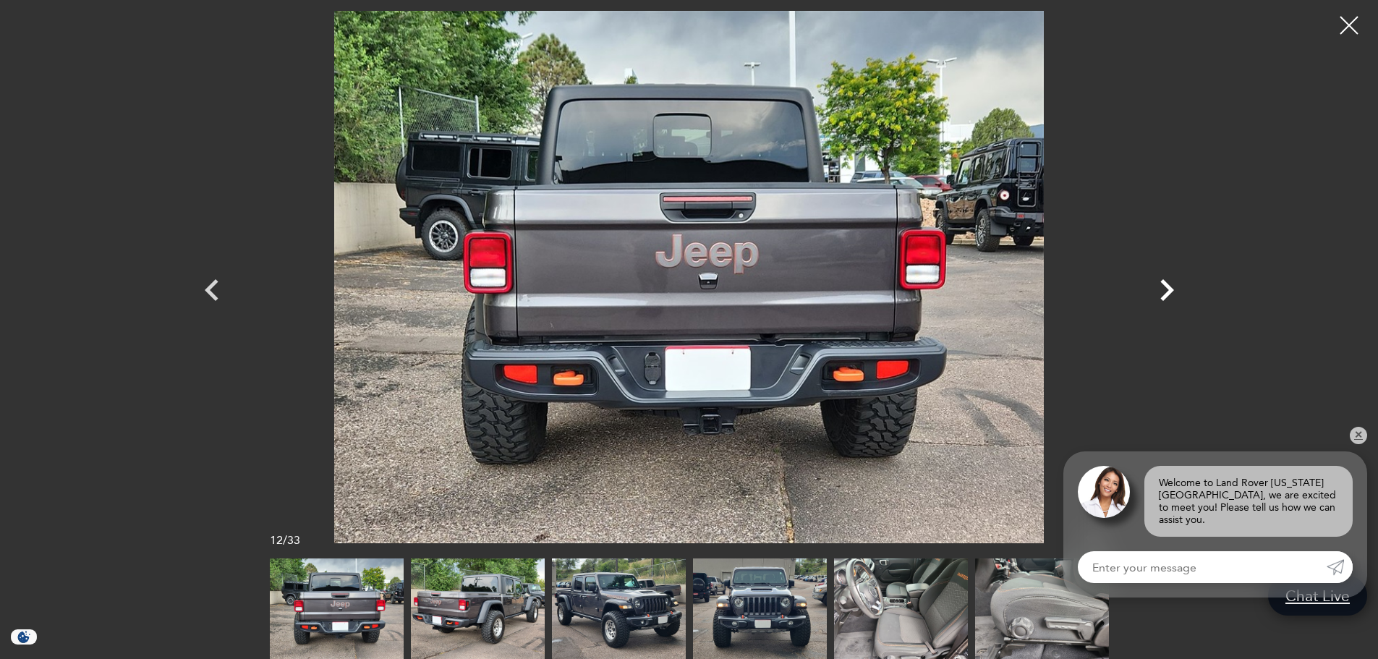
click at [1174, 292] on icon "Next" at bounding box center [1166, 289] width 43 height 43
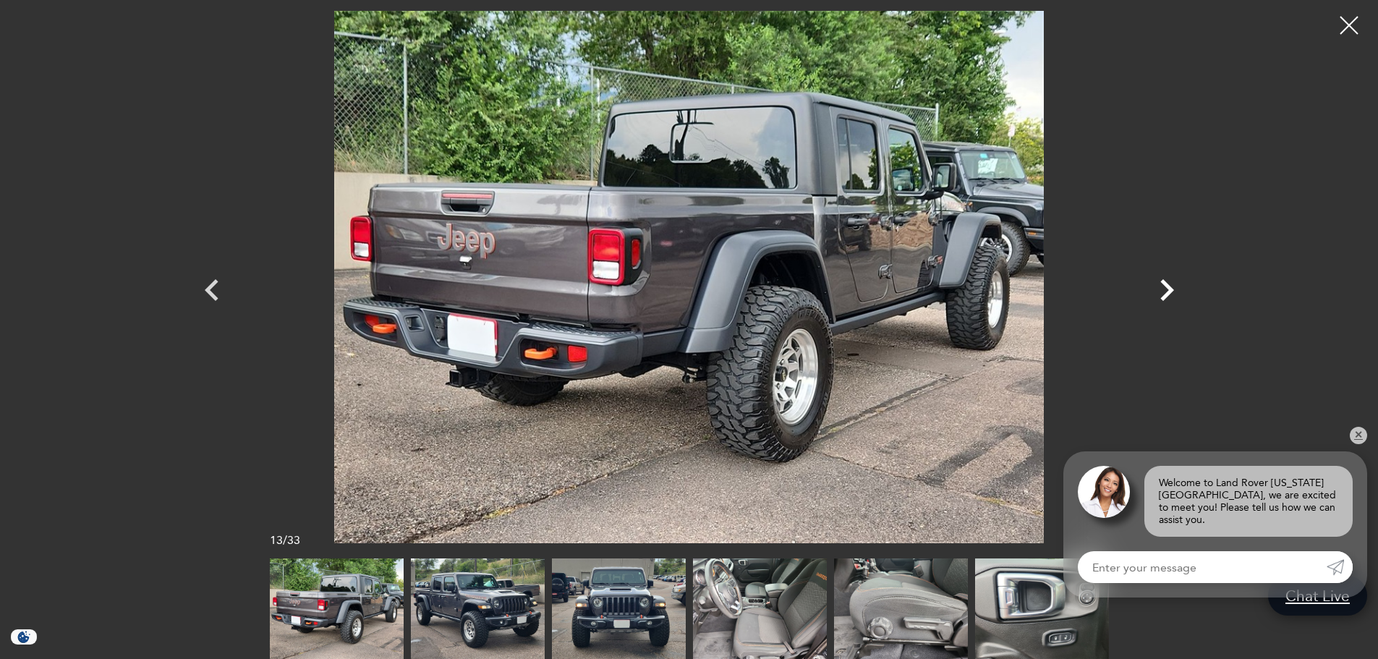
click at [1174, 292] on icon "Next" at bounding box center [1166, 289] width 43 height 43
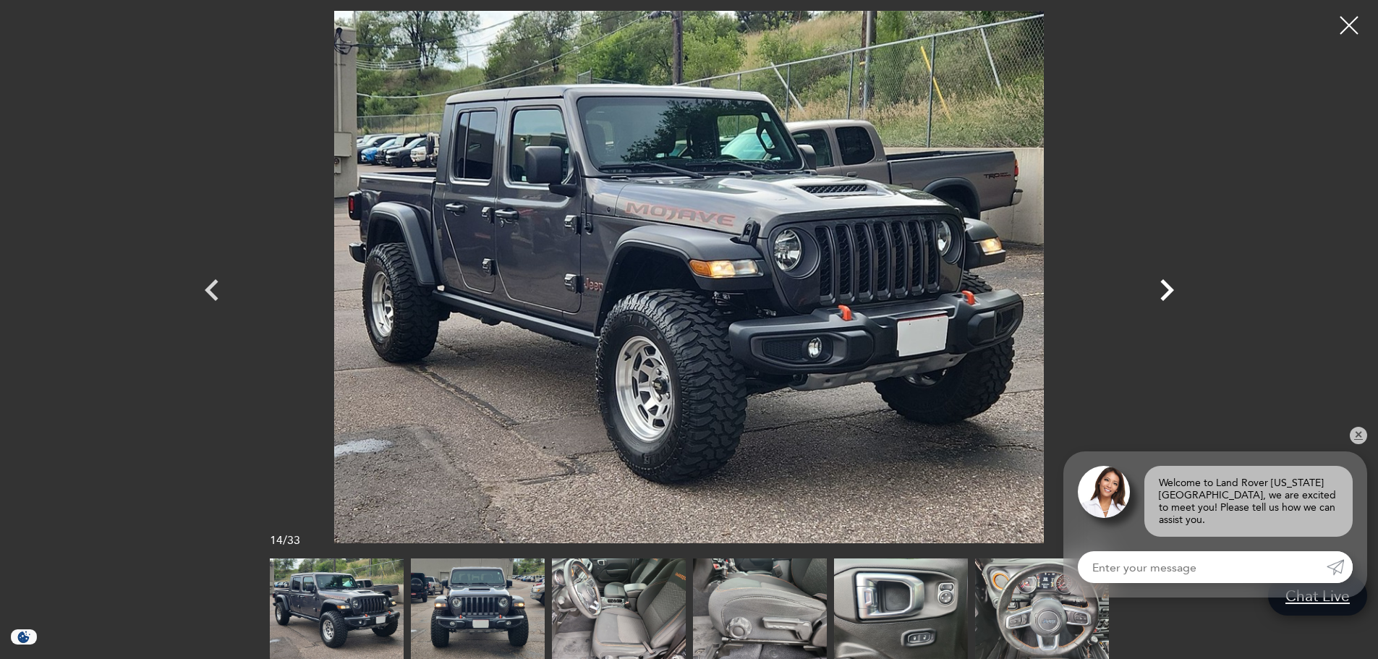
click at [1174, 292] on icon "Next" at bounding box center [1166, 289] width 43 height 43
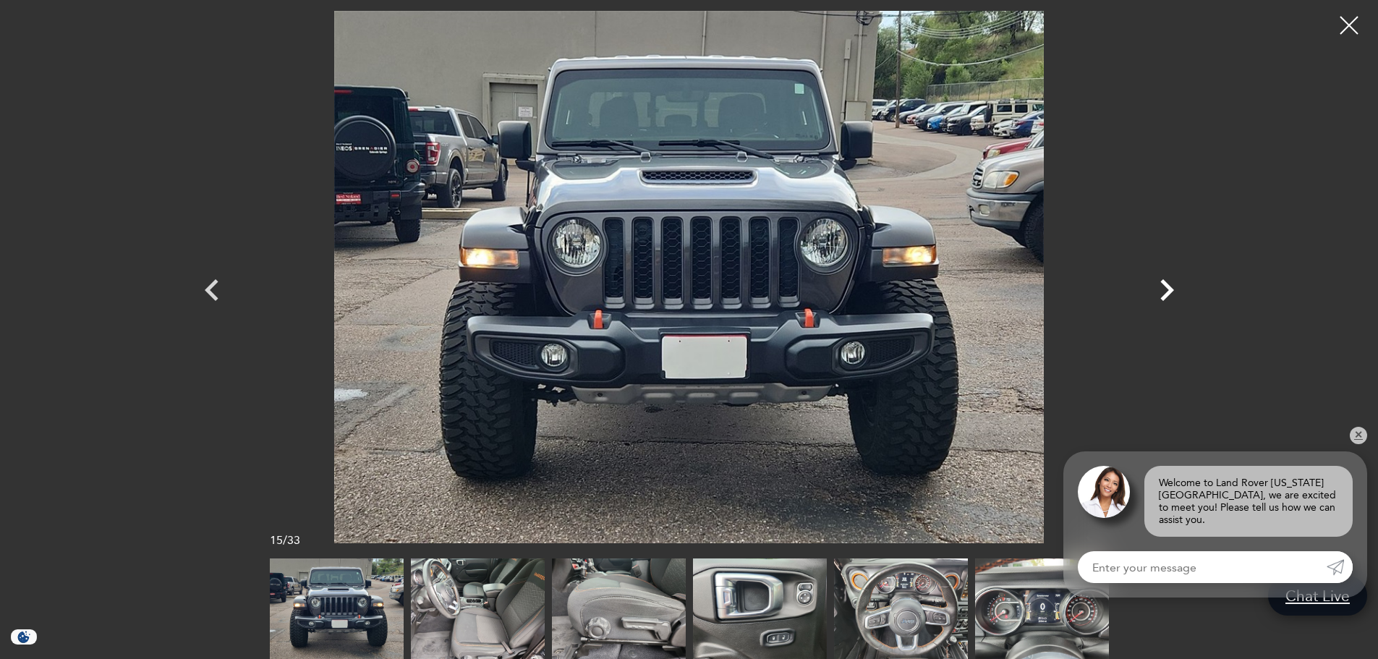
click at [1174, 292] on icon "Next" at bounding box center [1166, 289] width 43 height 43
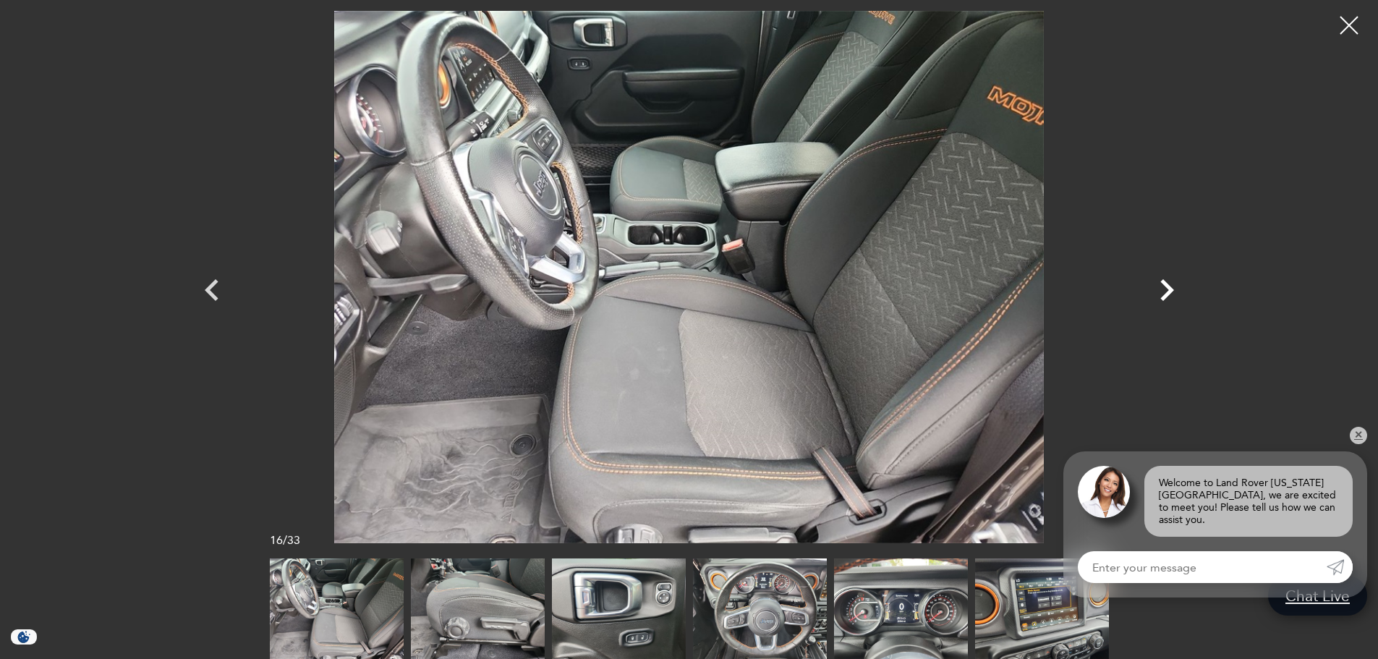
click at [1174, 292] on icon "Next" at bounding box center [1166, 289] width 43 height 43
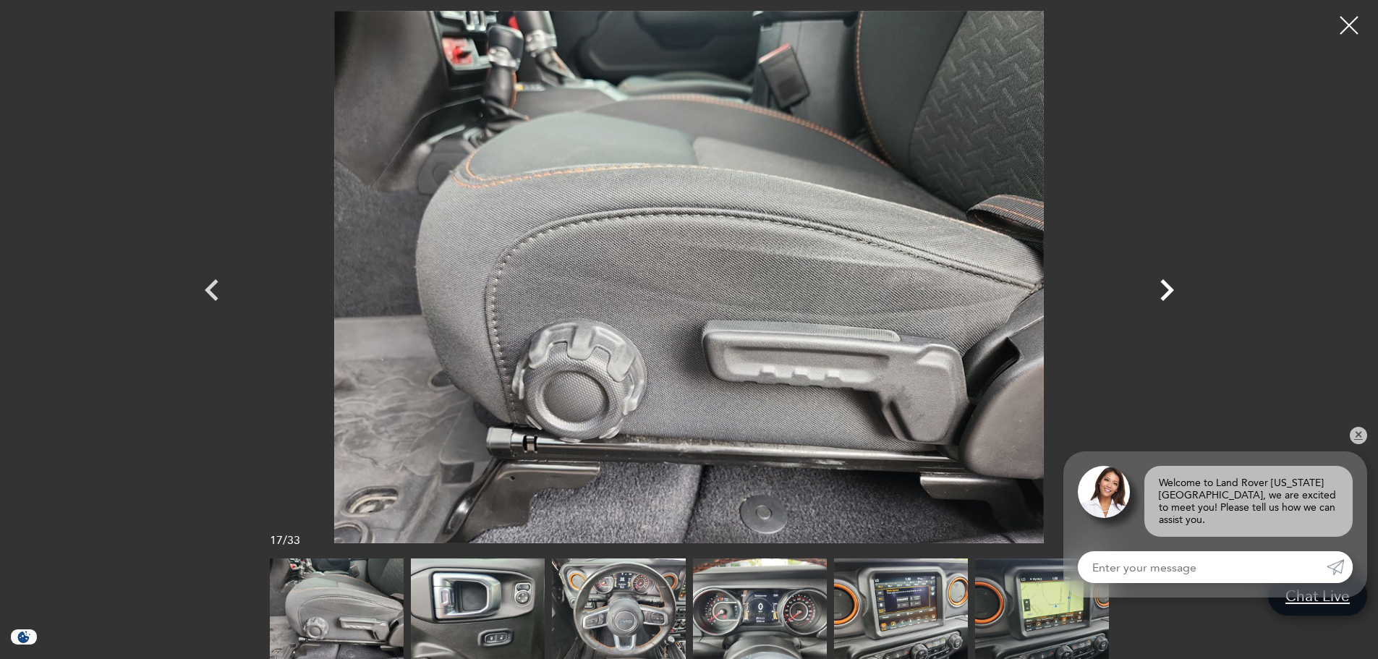
click at [1151, 289] on icon "Next" at bounding box center [1166, 289] width 43 height 43
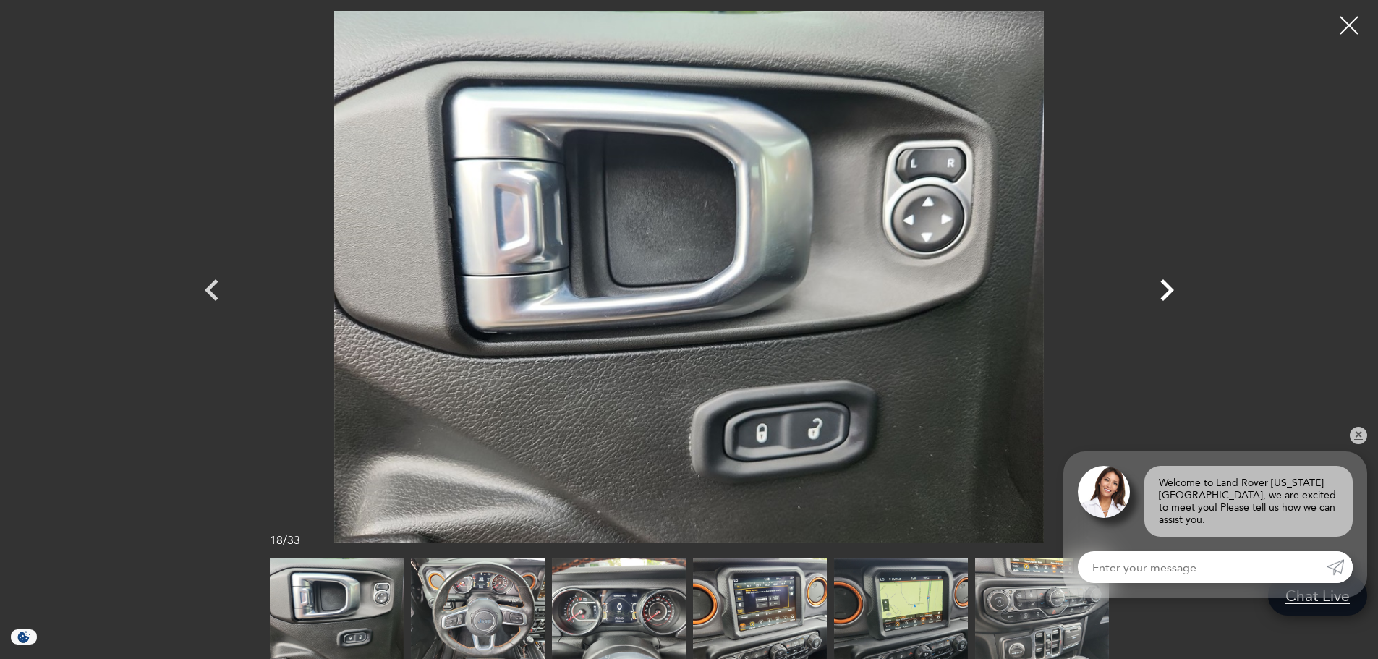
click at [1148, 289] on icon "Next" at bounding box center [1166, 289] width 43 height 43
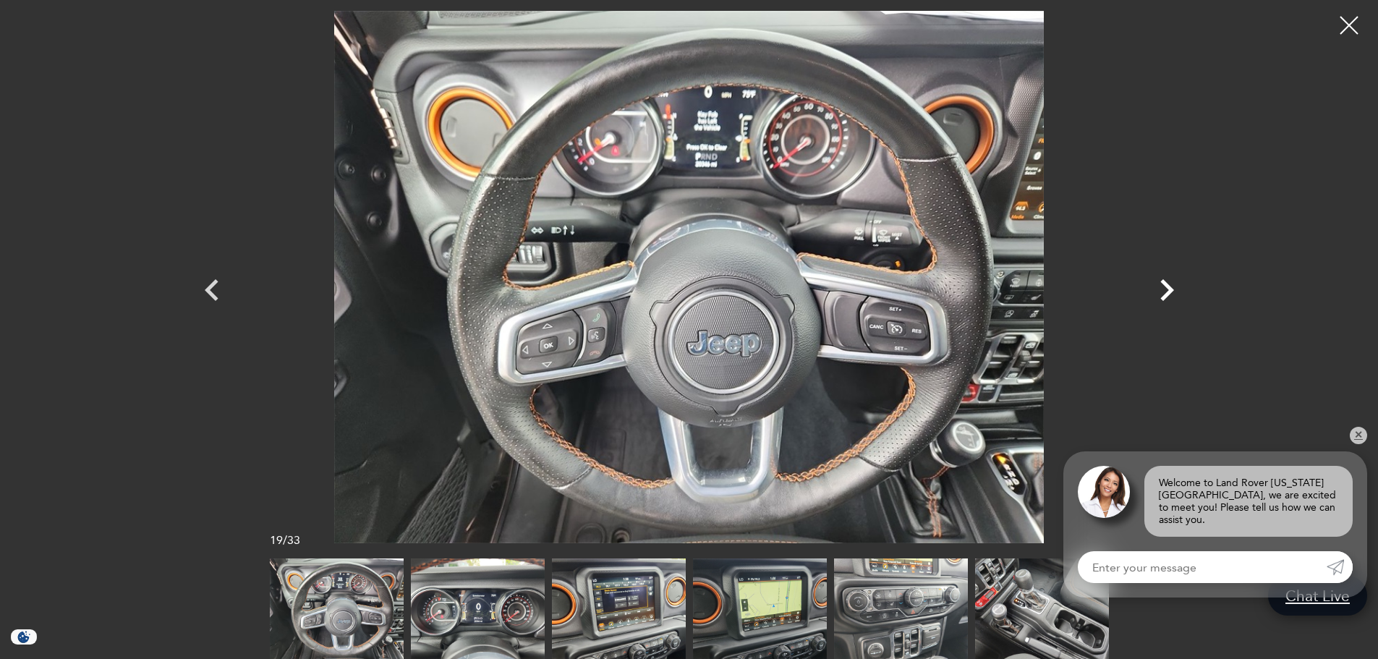
click at [1148, 289] on icon "Next" at bounding box center [1166, 289] width 43 height 43
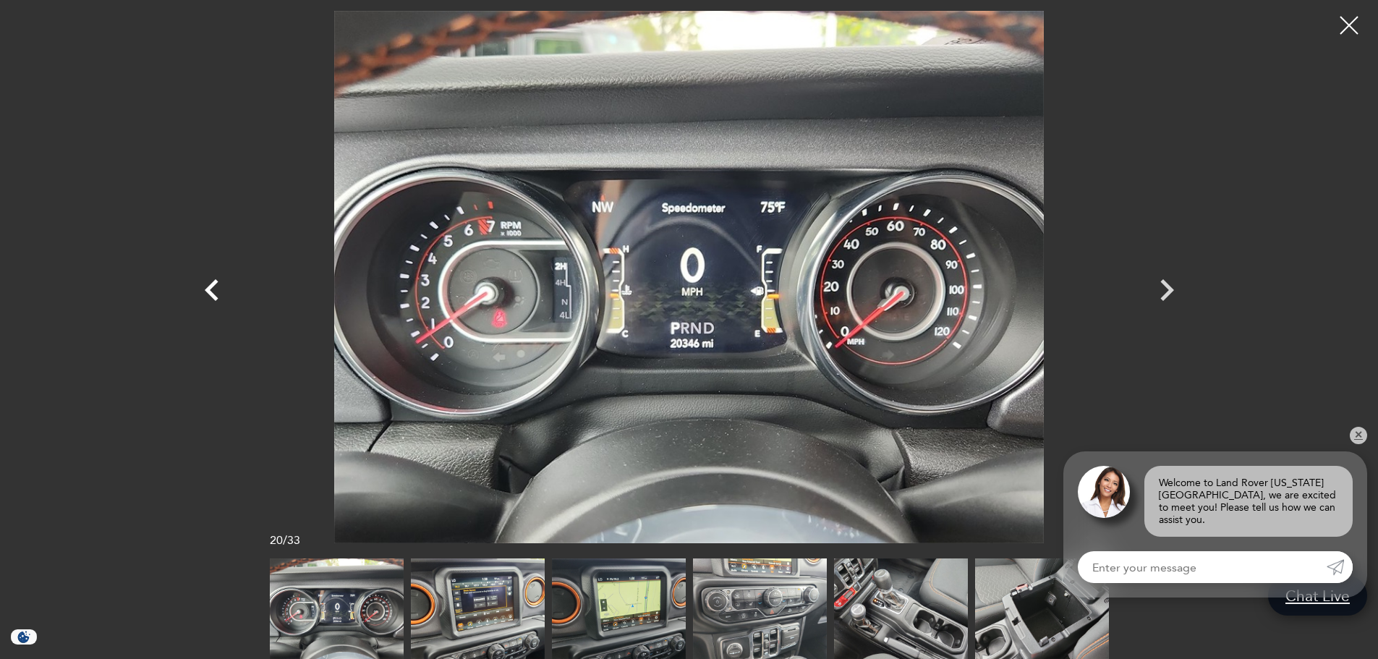
click at [199, 284] on icon "Previous" at bounding box center [211, 289] width 43 height 43
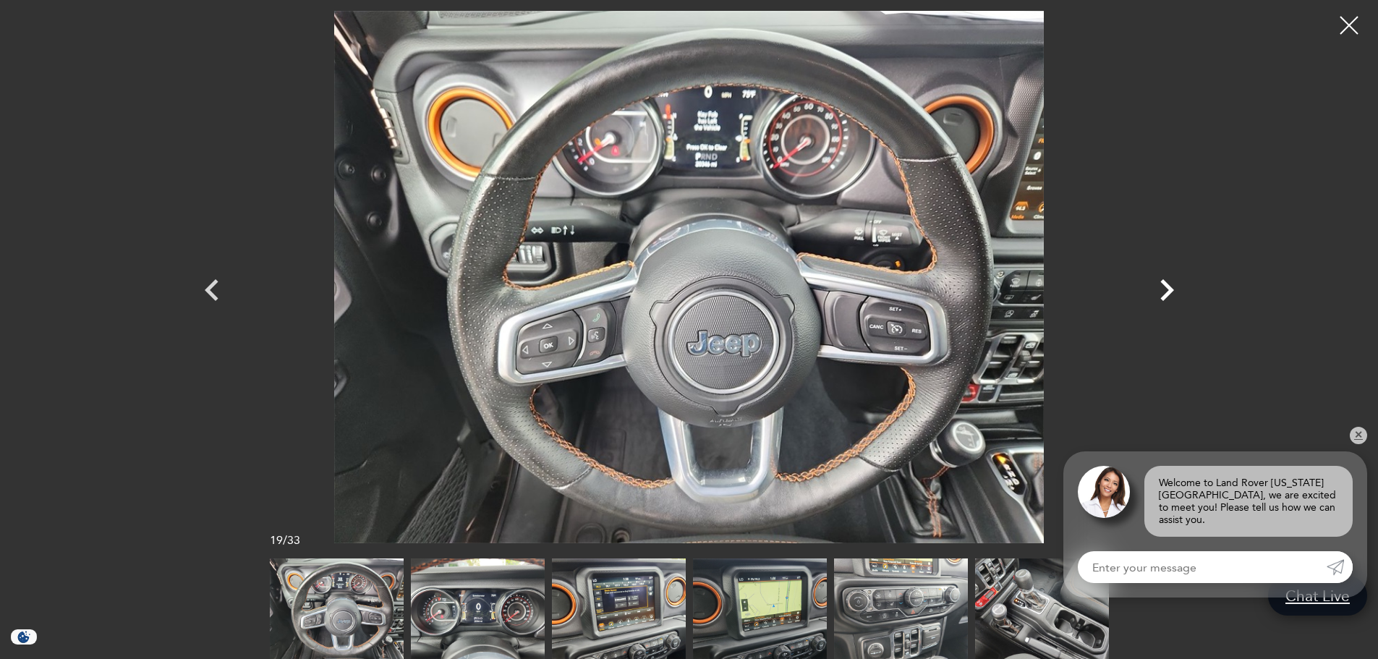
click at [1170, 295] on icon "Next" at bounding box center [1166, 289] width 43 height 43
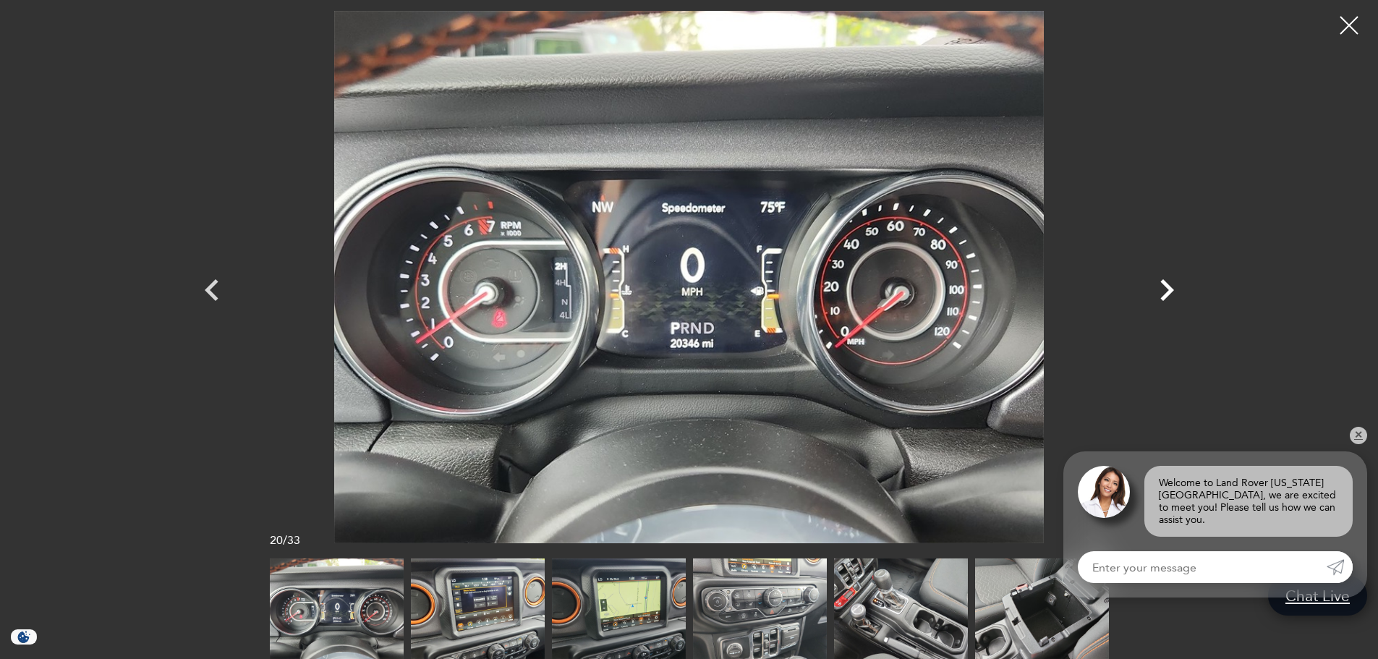
click at [1167, 295] on icon "Next" at bounding box center [1167, 290] width 14 height 22
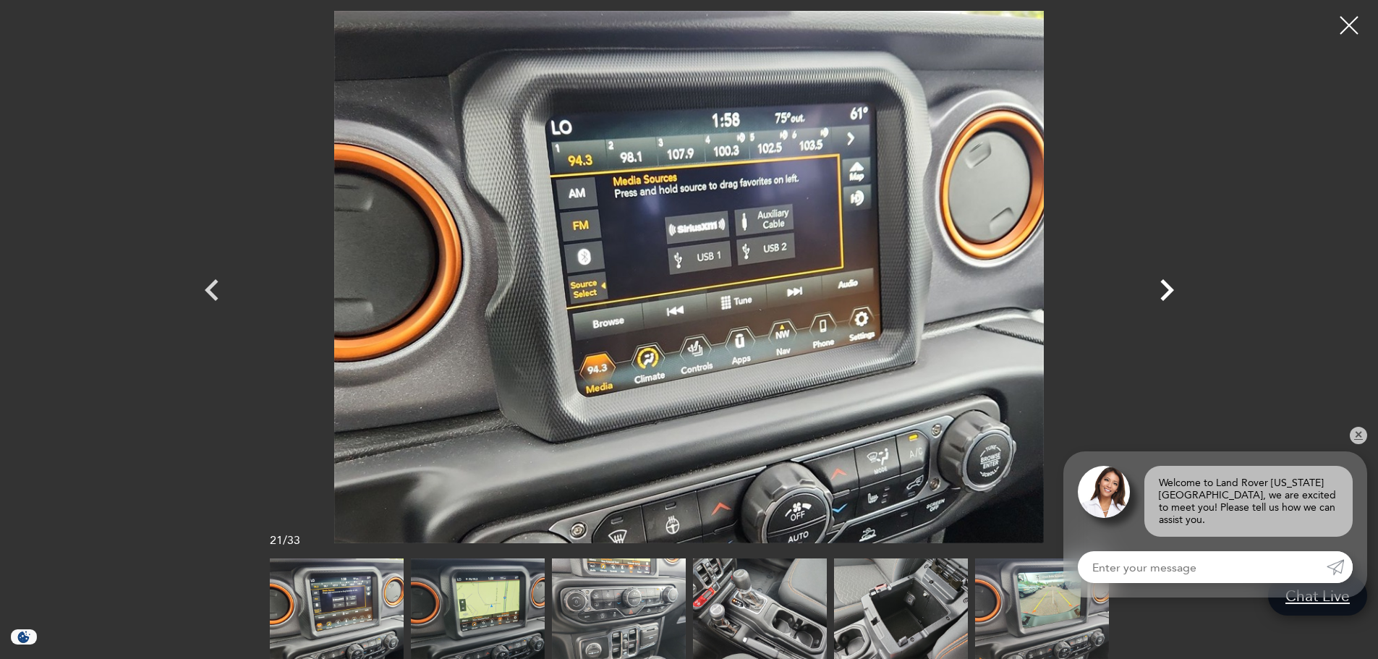
click at [1167, 295] on icon "Next" at bounding box center [1167, 290] width 14 height 22
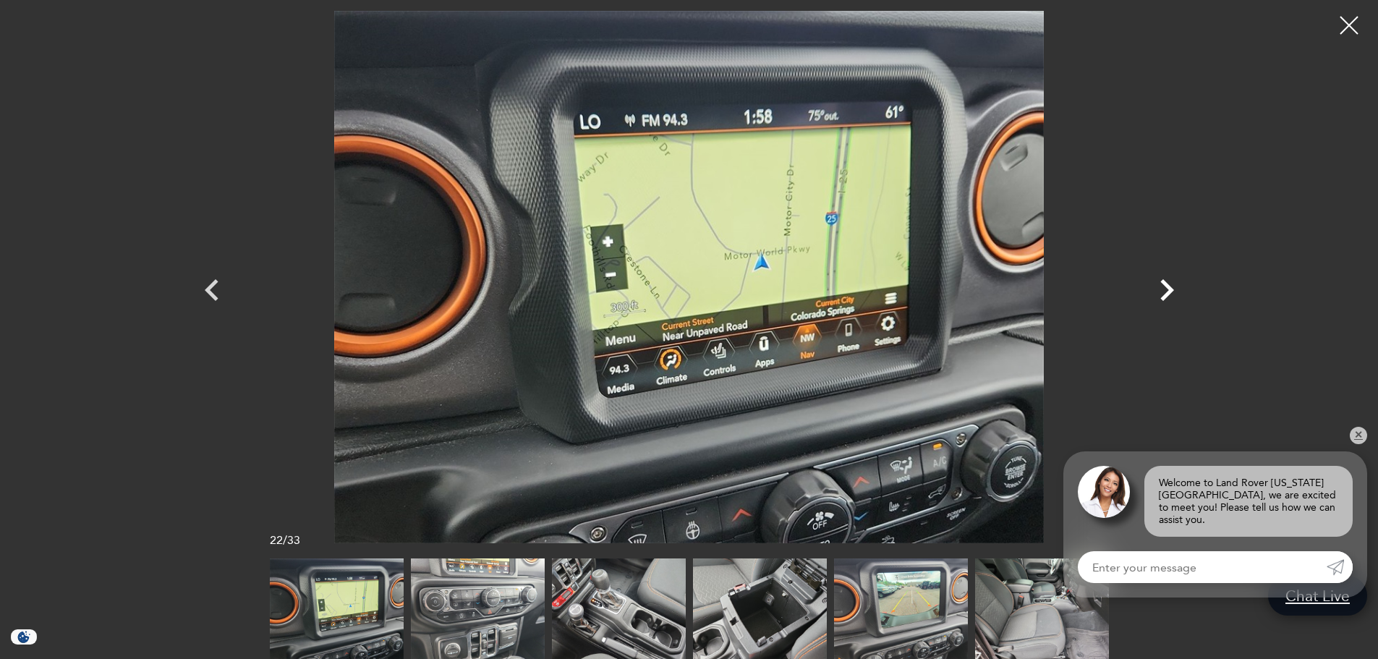
click at [1151, 285] on icon "Next" at bounding box center [1166, 289] width 43 height 43
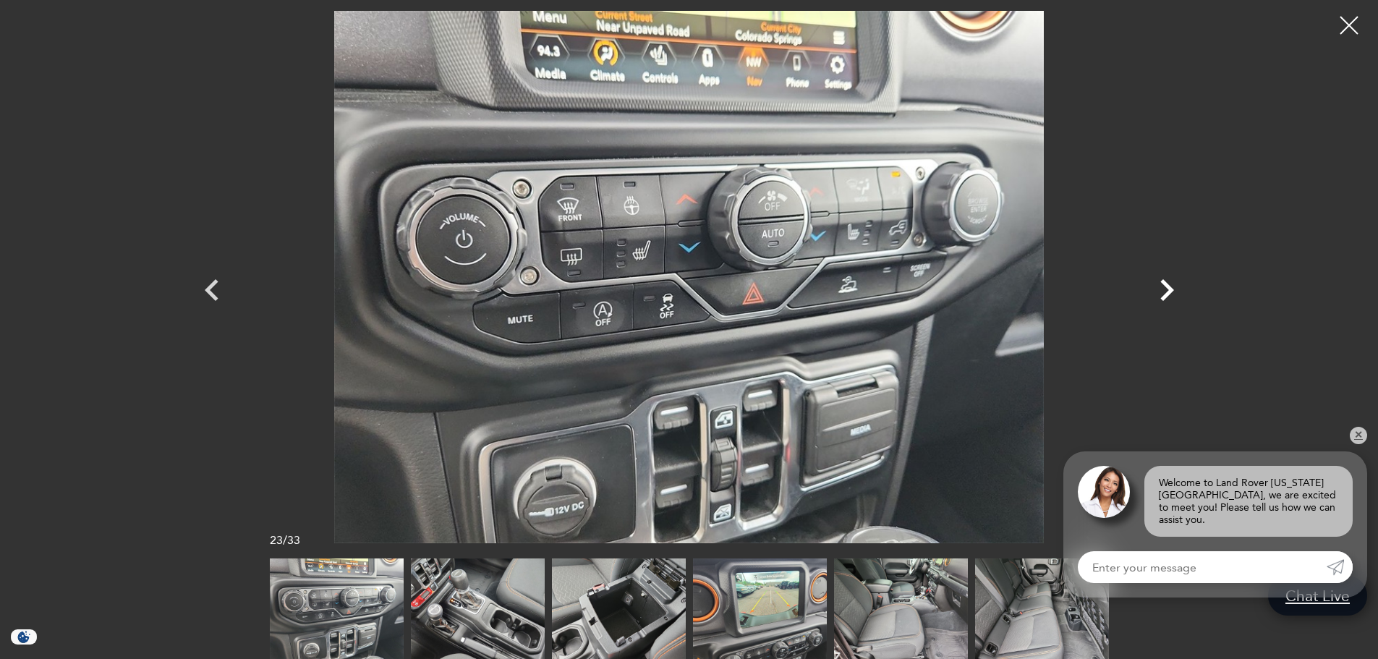
click at [1151, 284] on icon "Next" at bounding box center [1166, 289] width 43 height 43
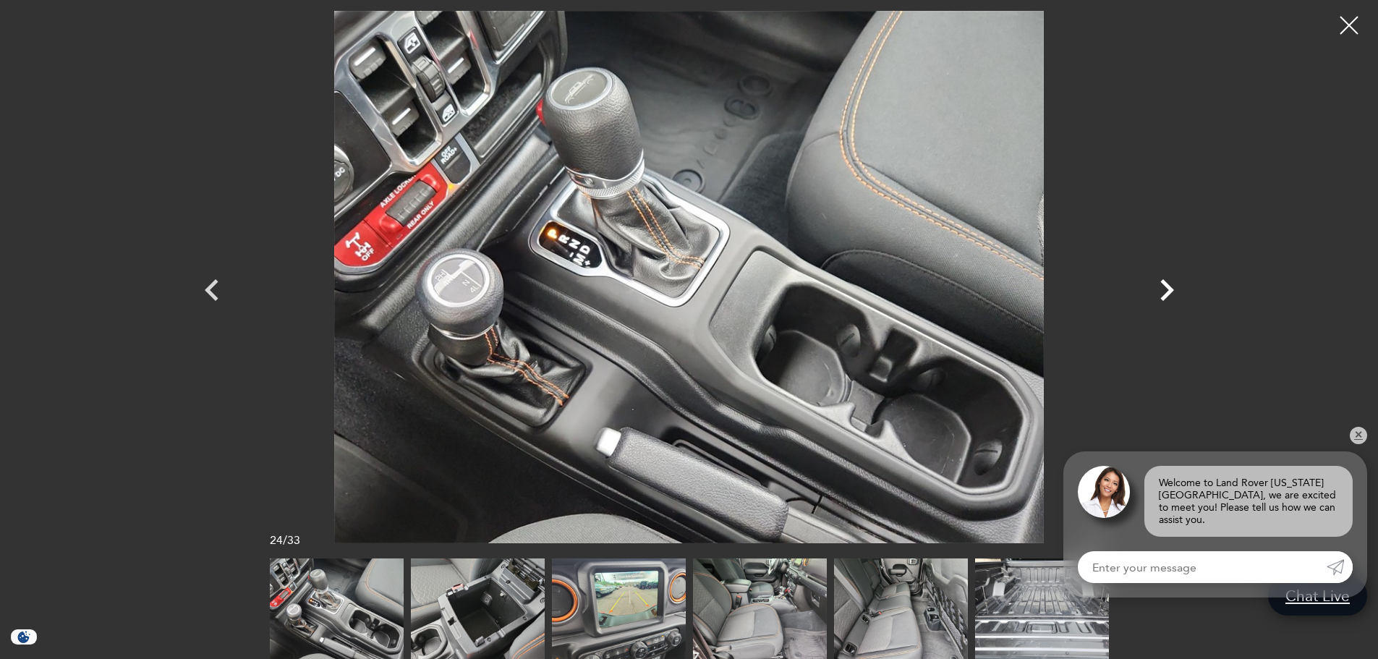
click at [1176, 280] on icon "Next" at bounding box center [1166, 289] width 43 height 43
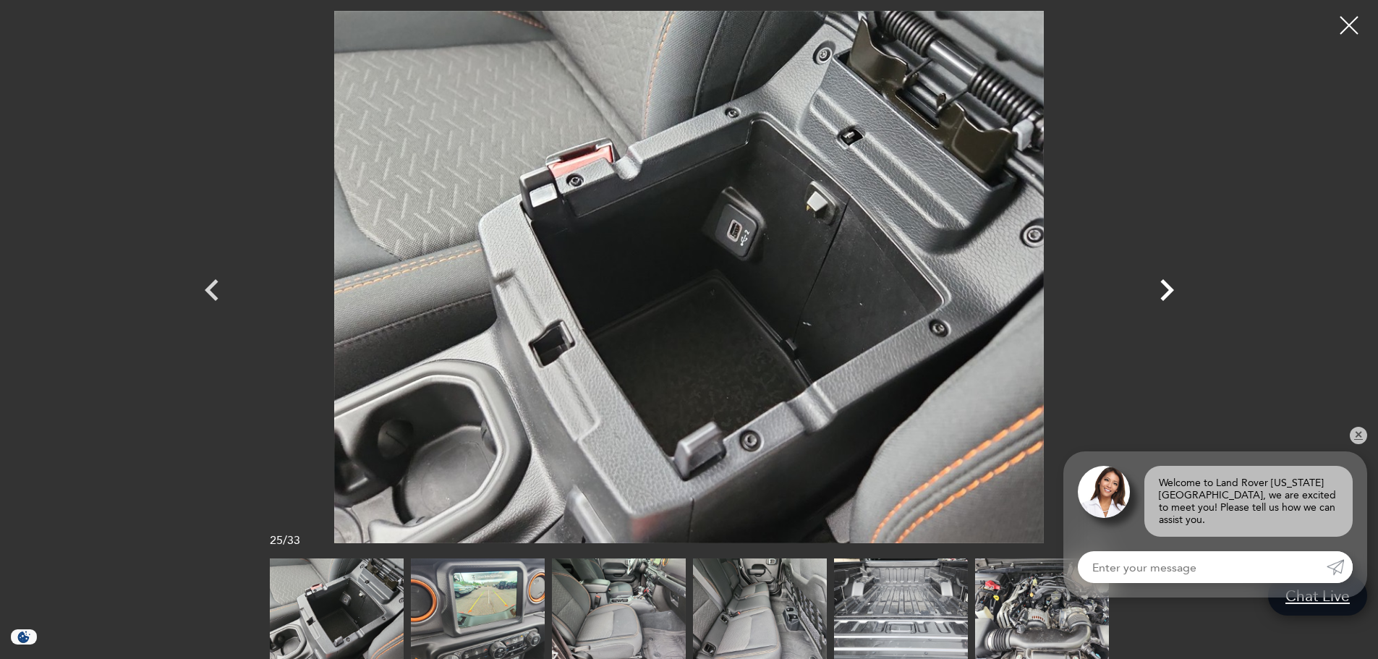
click at [1172, 281] on icon "Next" at bounding box center [1166, 289] width 43 height 43
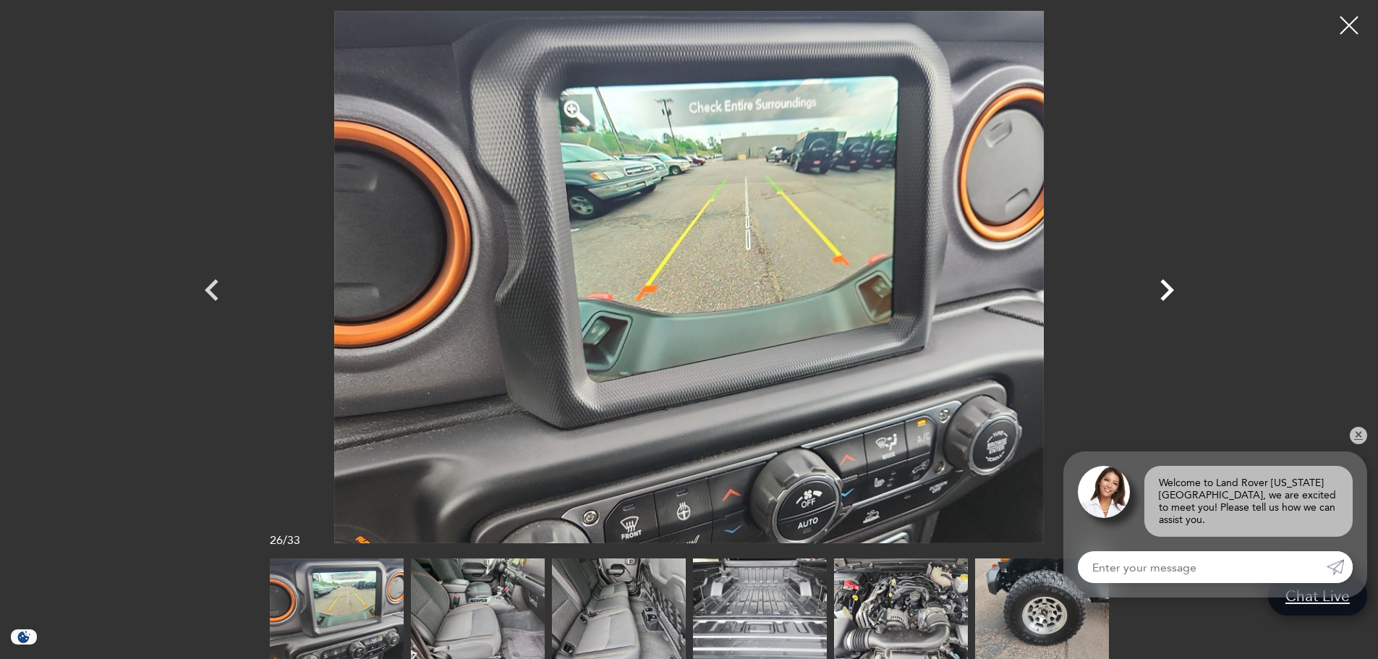
click at [1172, 281] on icon "Next" at bounding box center [1166, 289] width 43 height 43
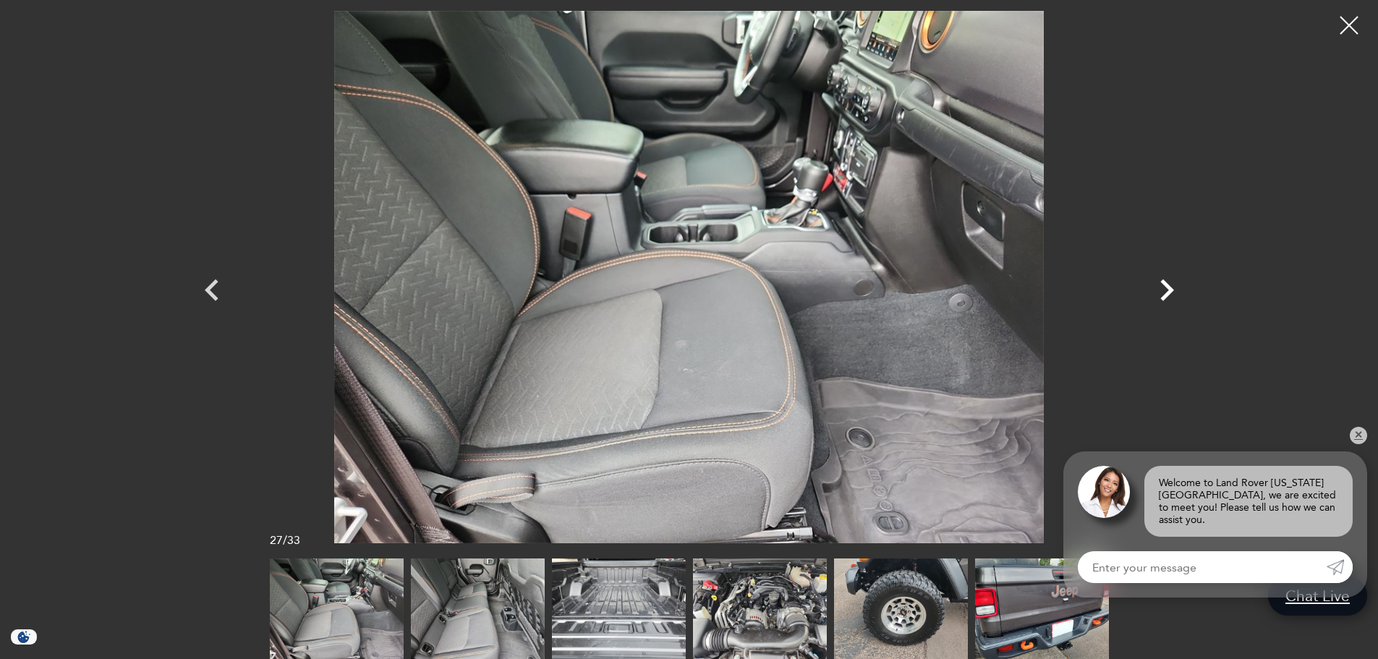
click at [1172, 281] on icon "Next" at bounding box center [1166, 289] width 43 height 43
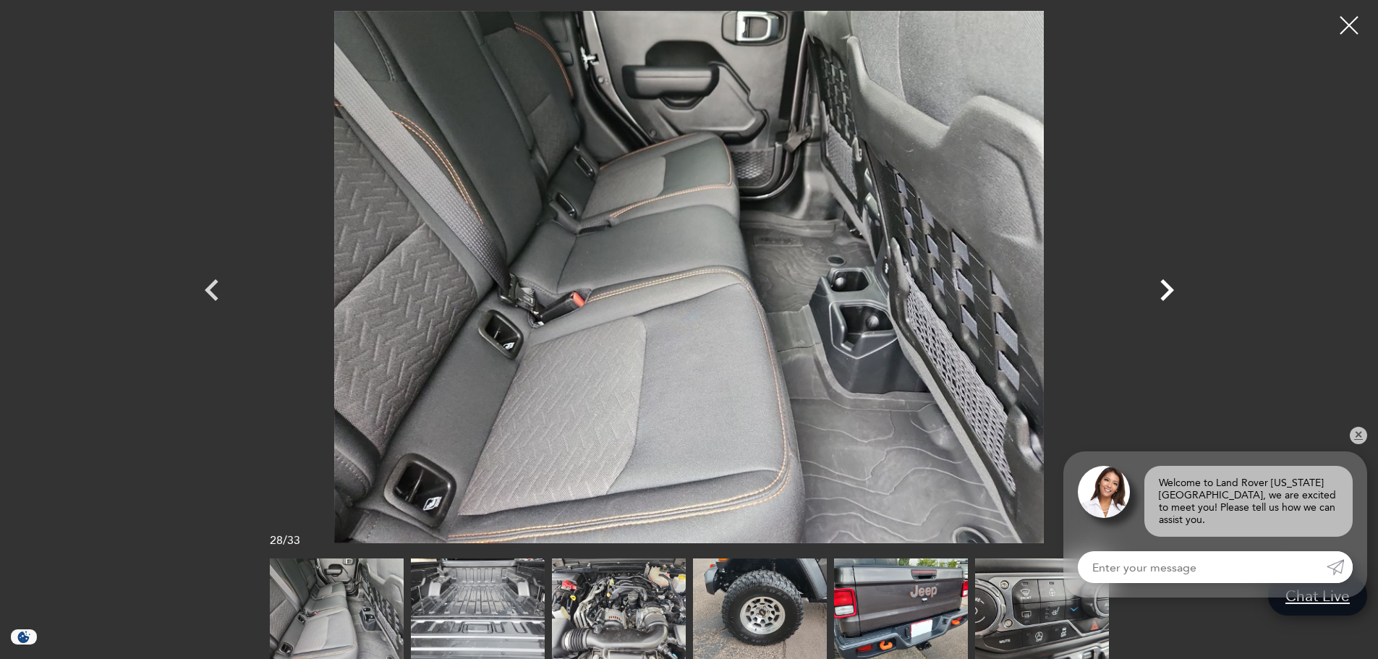
click at [1172, 280] on icon "Next" at bounding box center [1166, 289] width 43 height 43
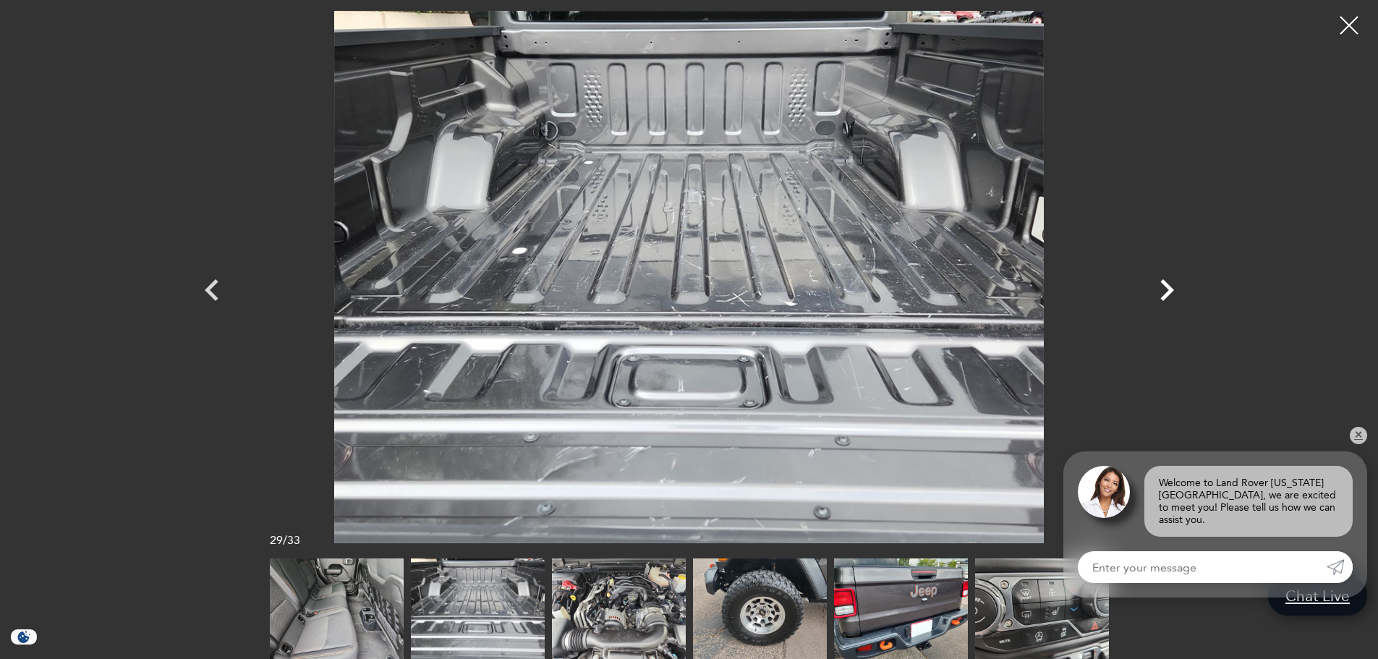
click at [1172, 280] on icon "Next" at bounding box center [1166, 289] width 43 height 43
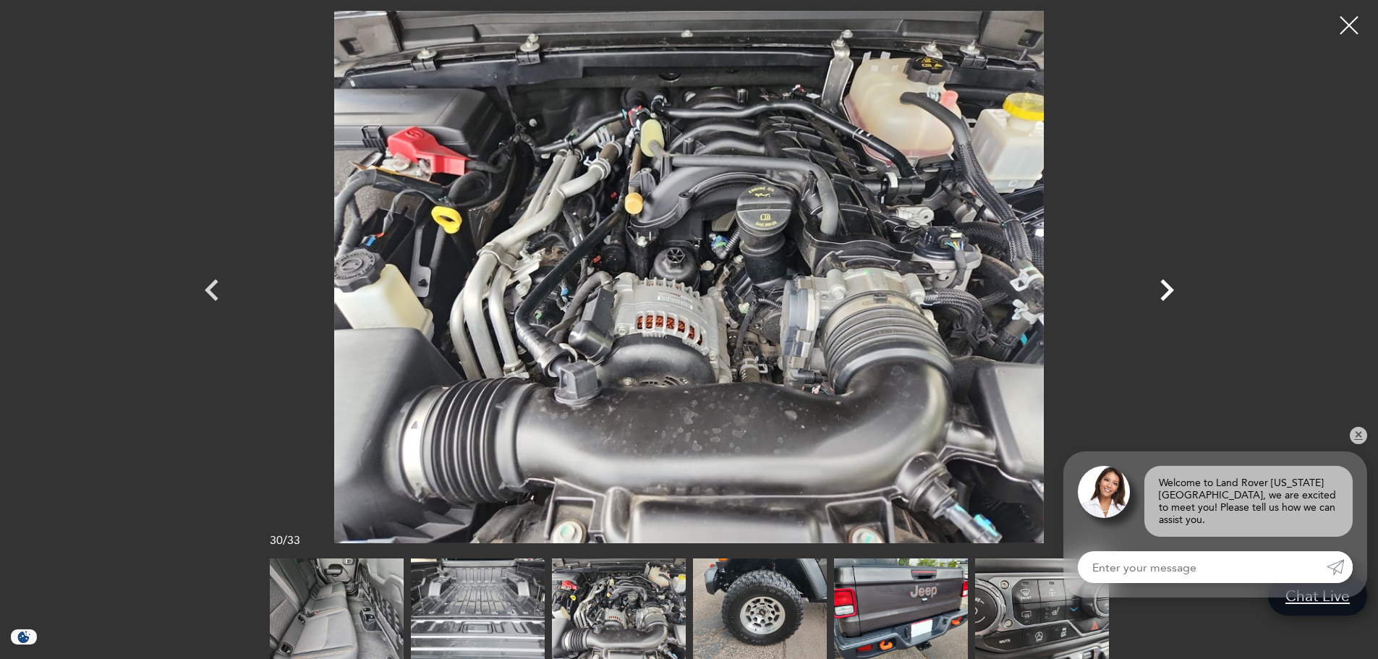
click at [1172, 280] on icon "Next" at bounding box center [1166, 289] width 43 height 43
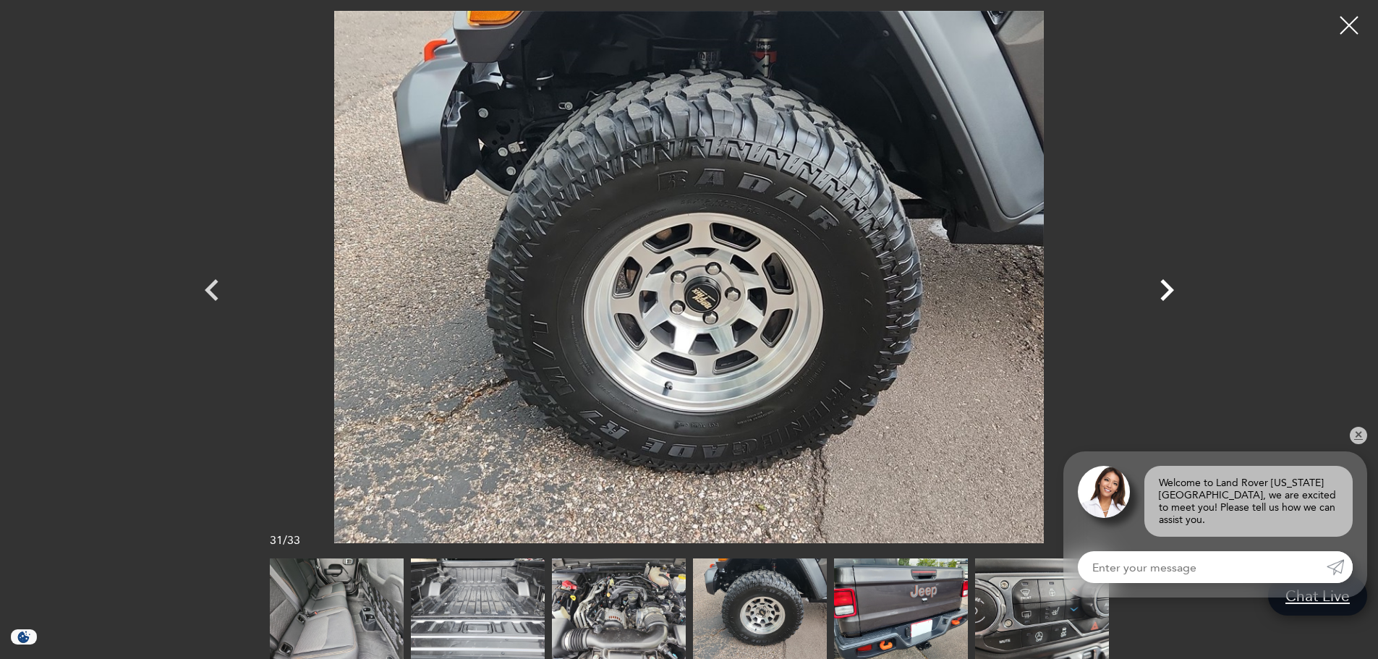
click at [1168, 280] on icon "Next" at bounding box center [1166, 289] width 43 height 43
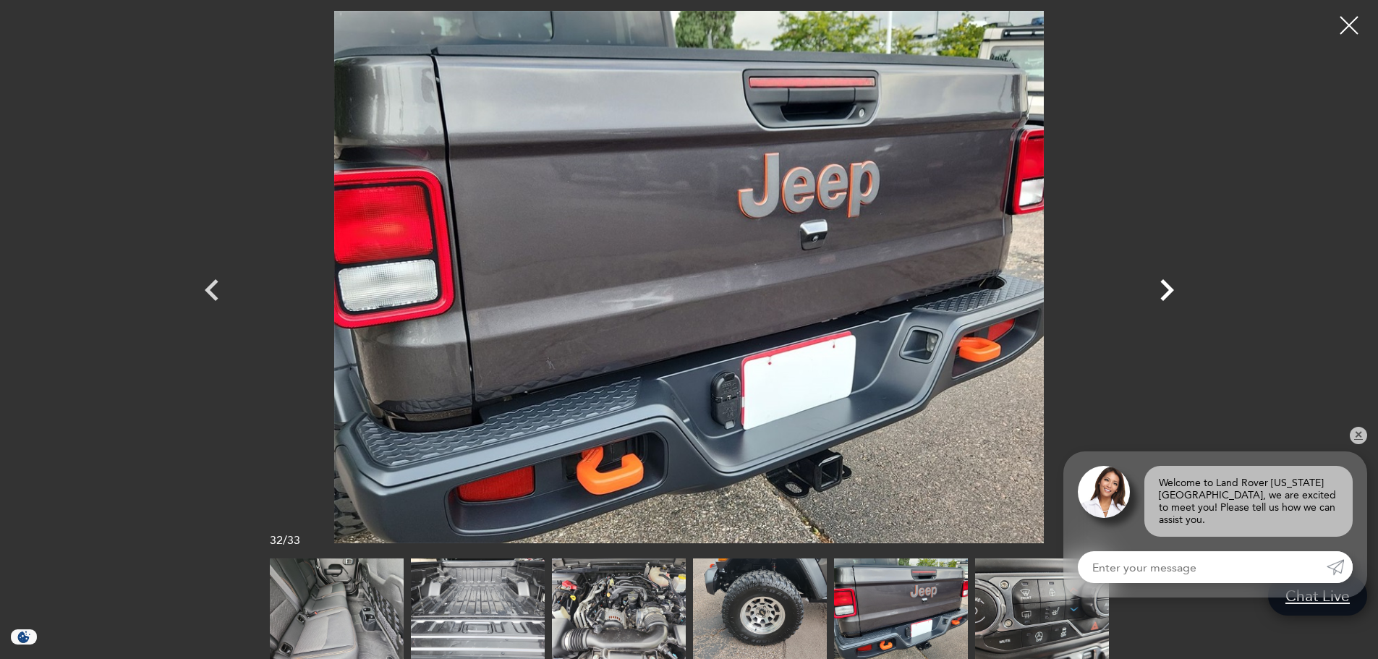
click at [1166, 280] on icon "Next" at bounding box center [1166, 289] width 43 height 43
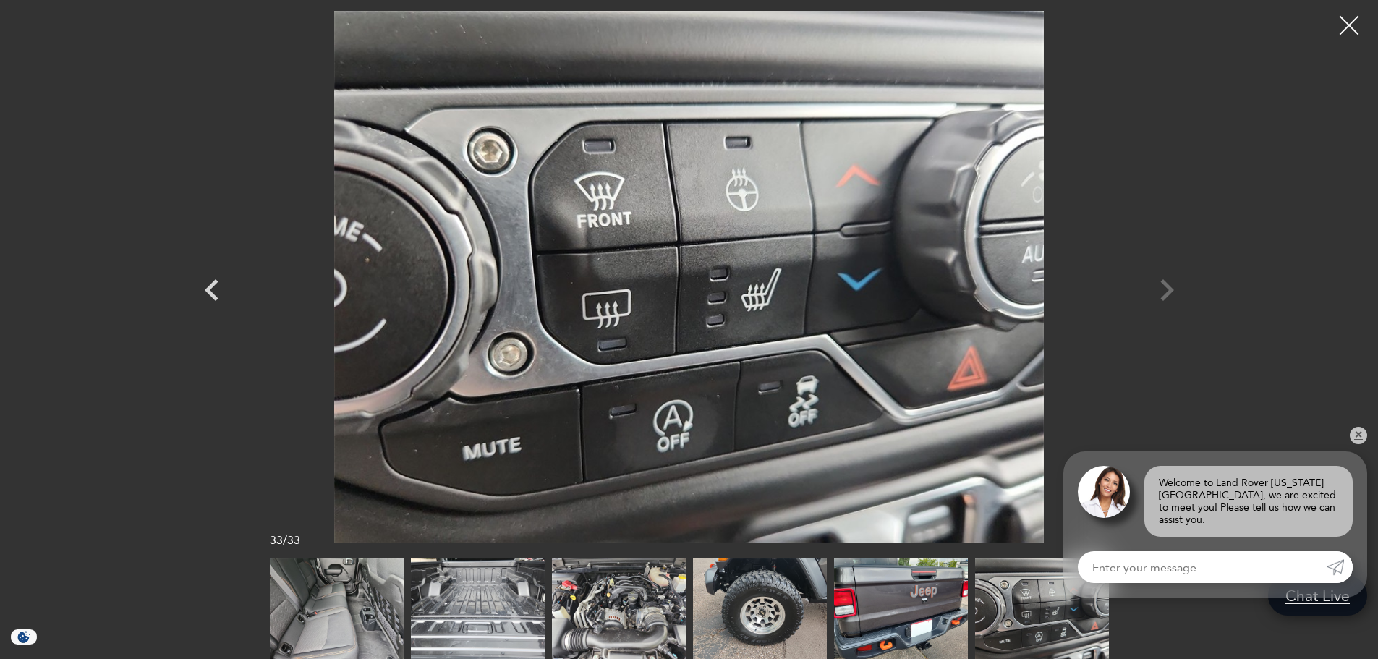
click at [1350, 37] on div at bounding box center [1349, 26] width 38 height 38
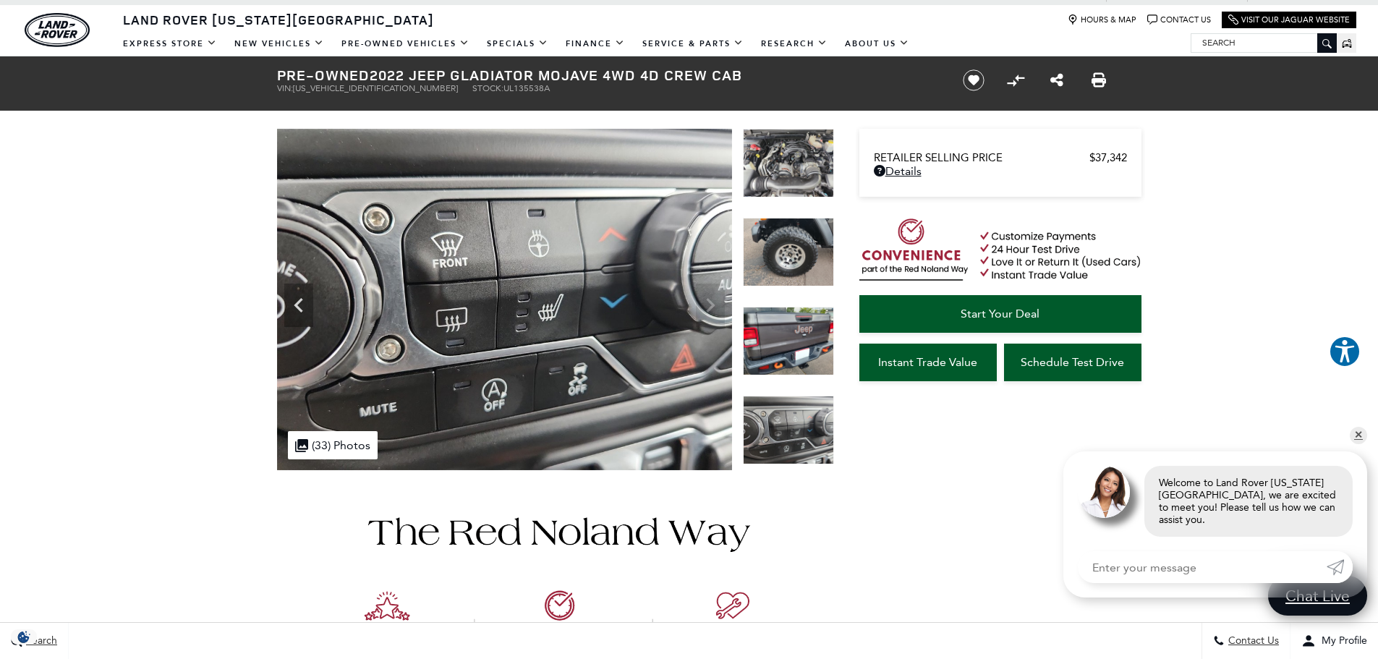
scroll to position [36, 0]
